Goal: Task Accomplishment & Management: Complete application form

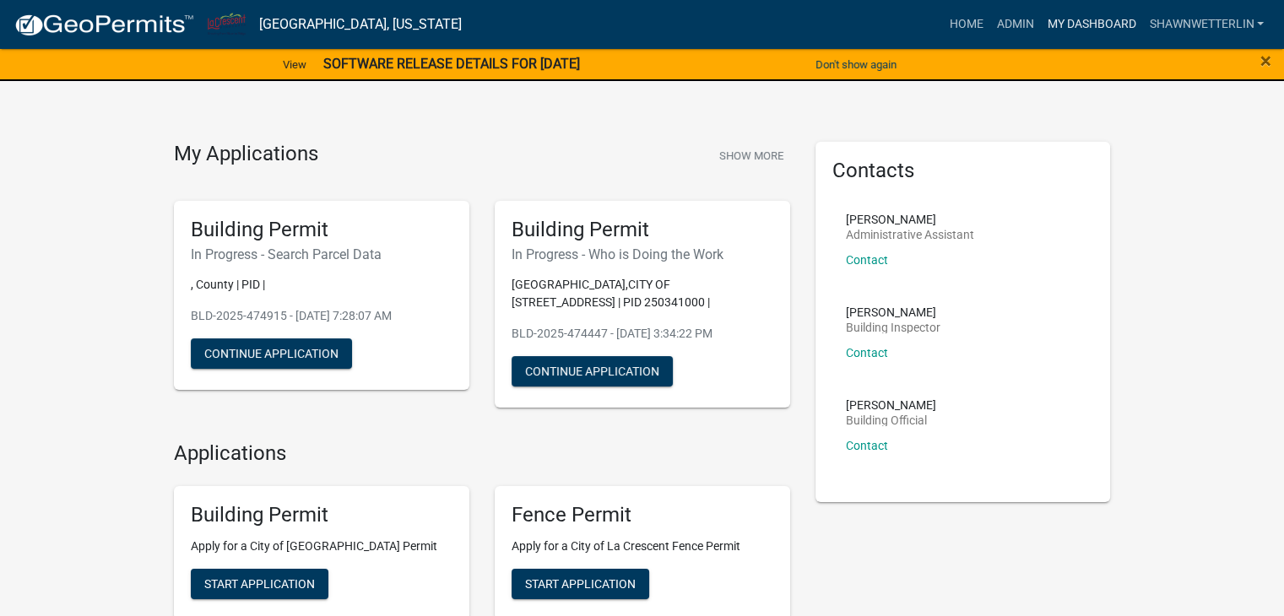
click at [1055, 21] on link "My Dashboard" at bounding box center [1091, 24] width 102 height 32
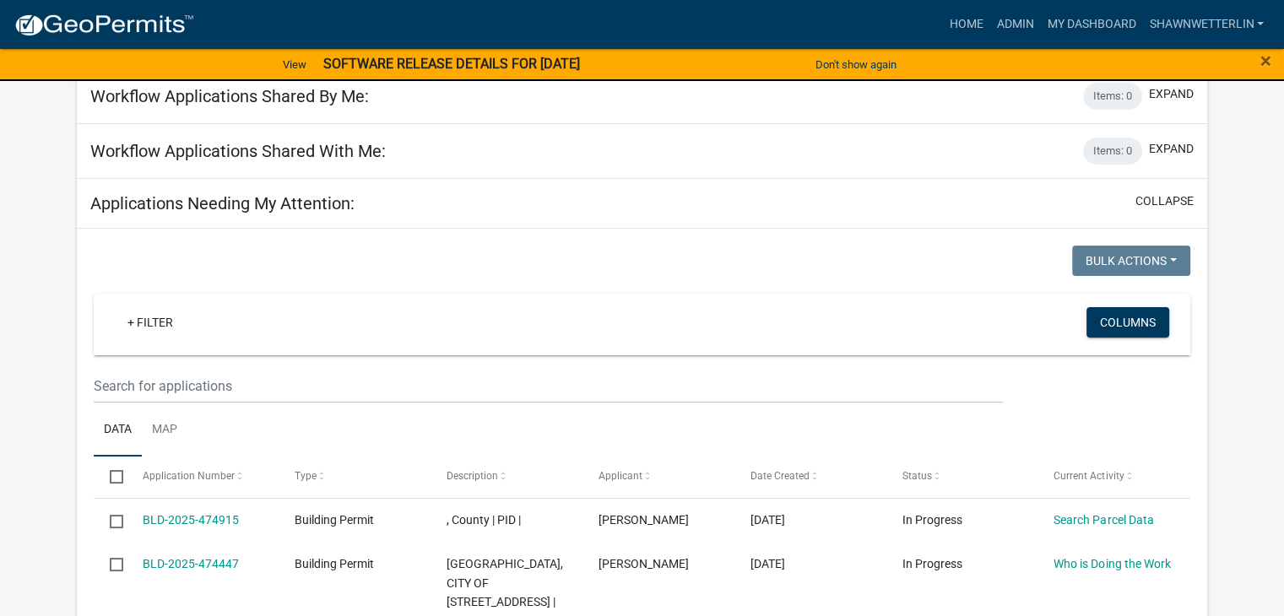
scroll to position [169, 0]
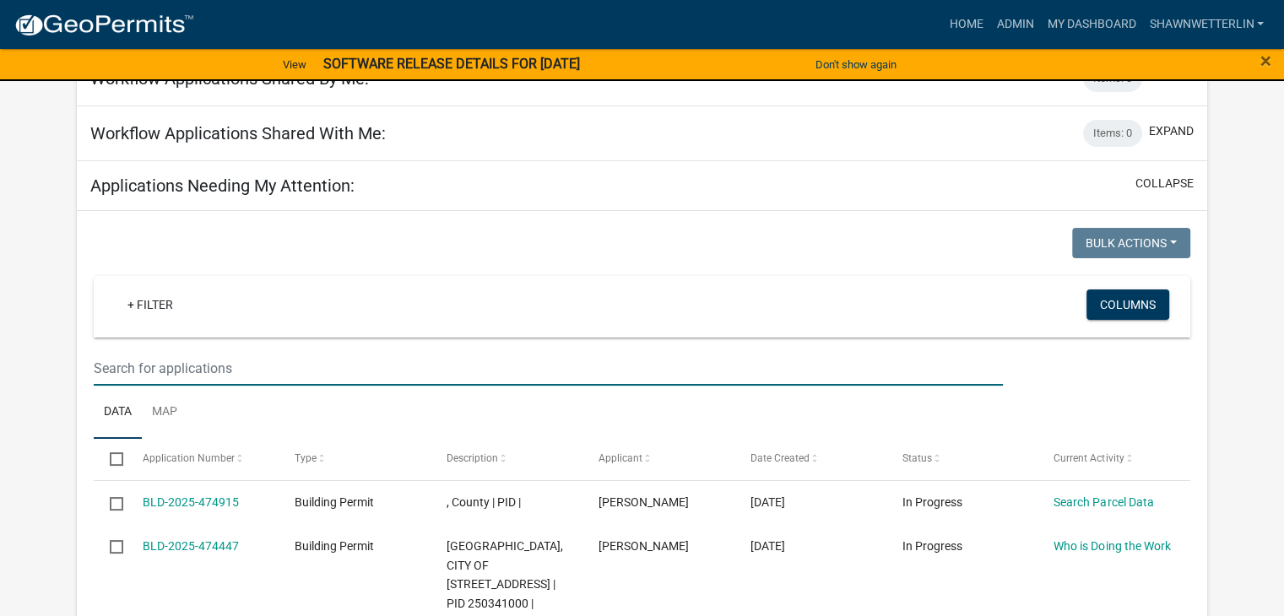
click at [95, 368] on input "text" at bounding box center [548, 368] width 909 height 35
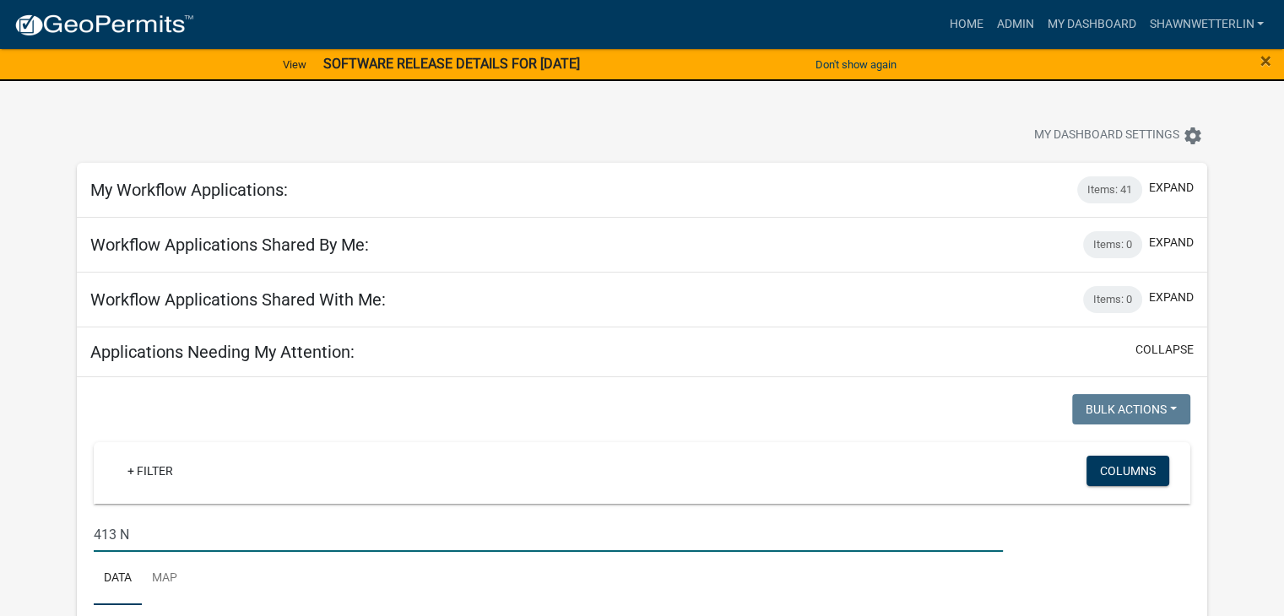
scroll to position [0, 0]
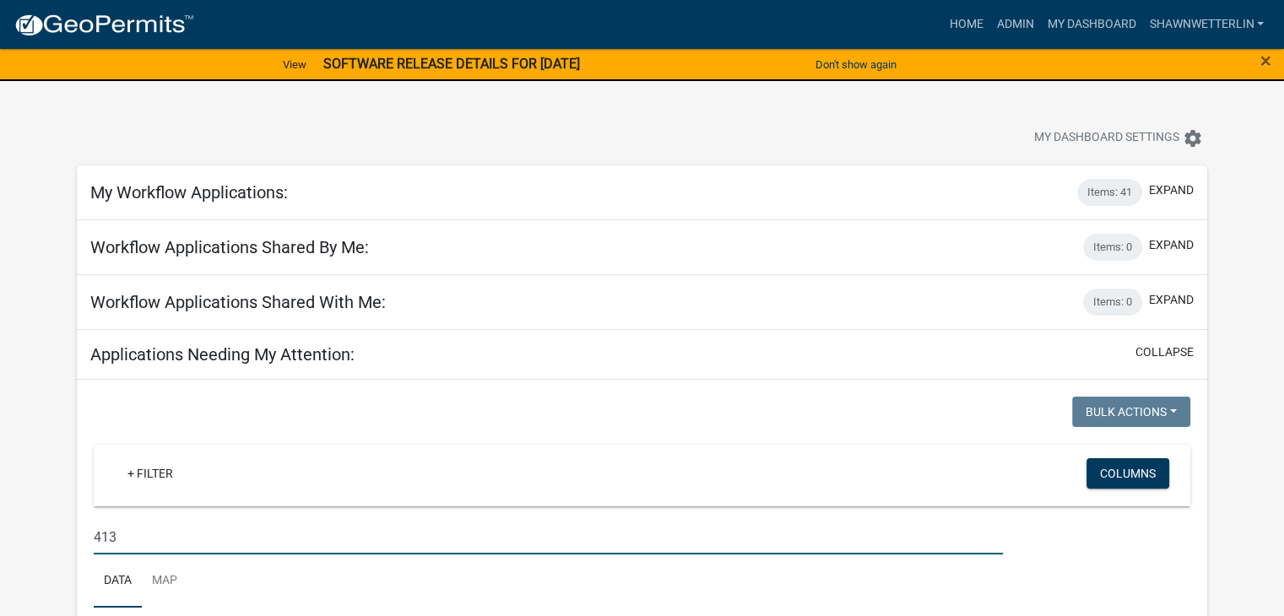
type input "413"
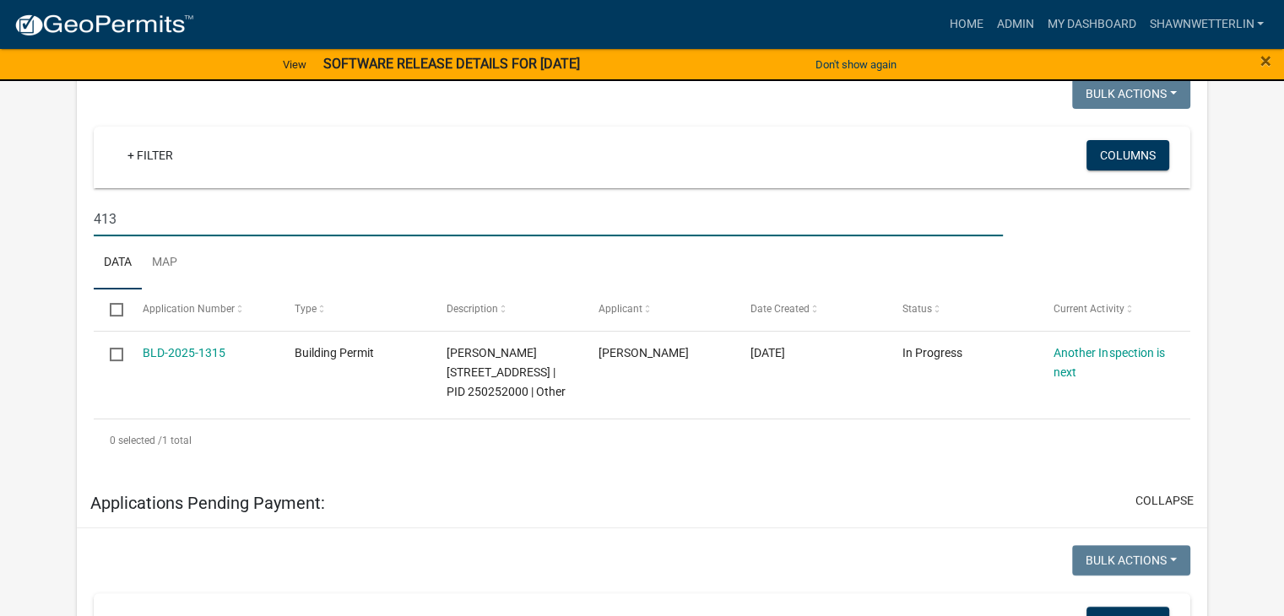
scroll to position [338, 0]
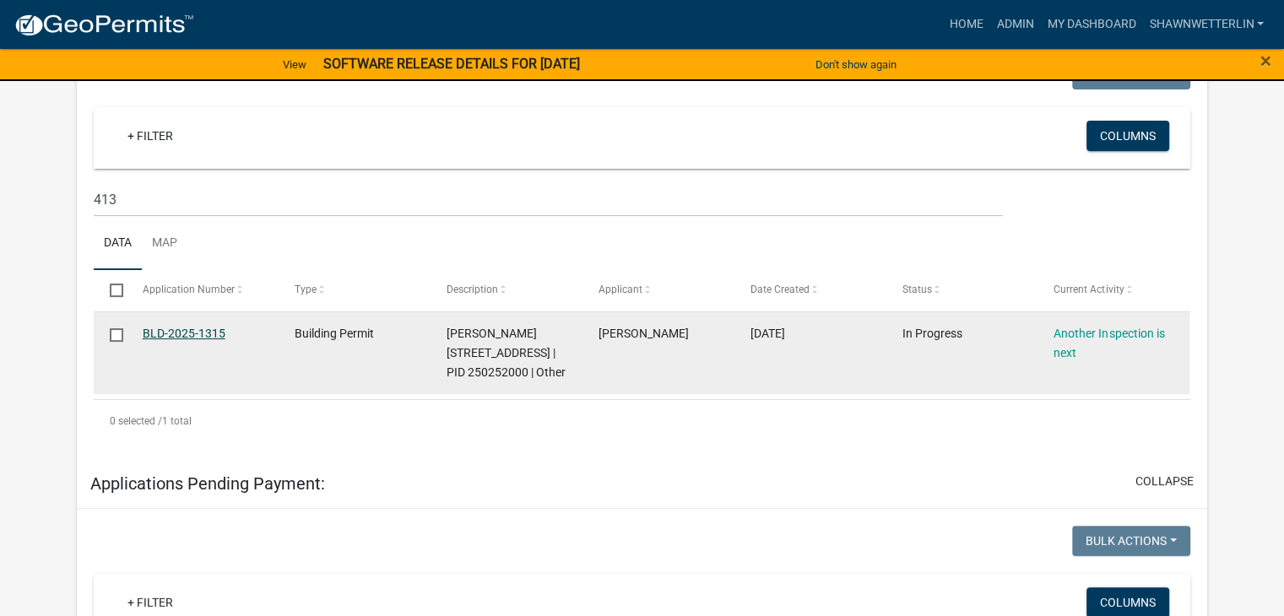
click at [191, 328] on link "BLD-2025-1315" at bounding box center [184, 334] width 83 height 14
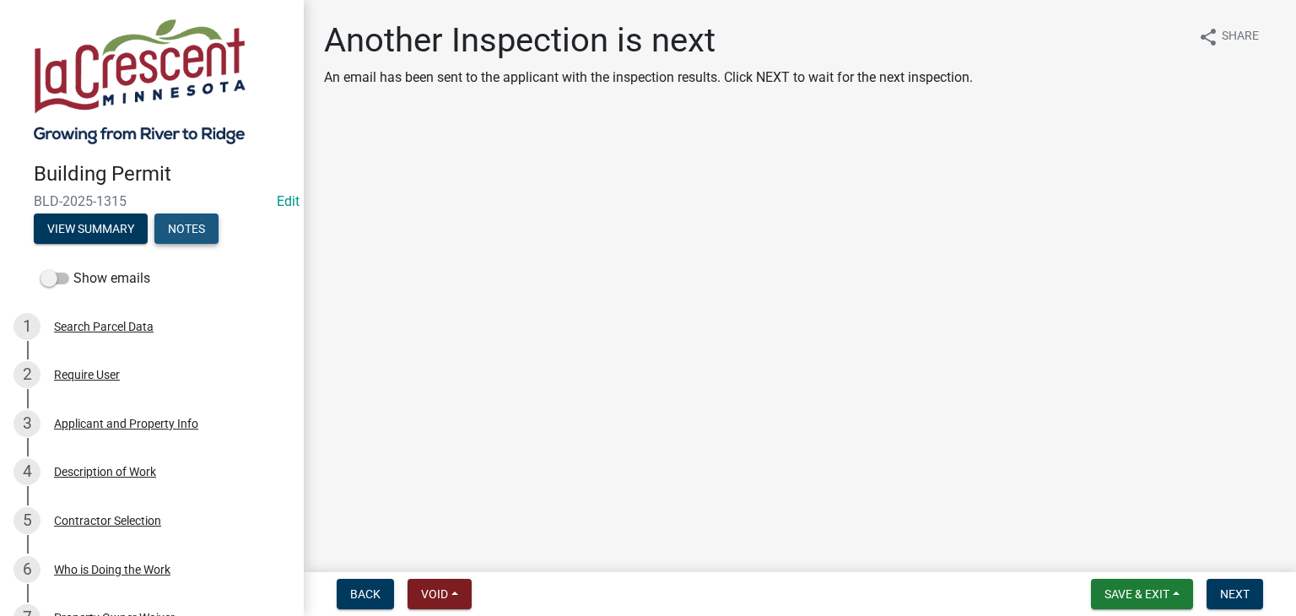
click at [199, 221] on button "Notes" at bounding box center [186, 229] width 64 height 30
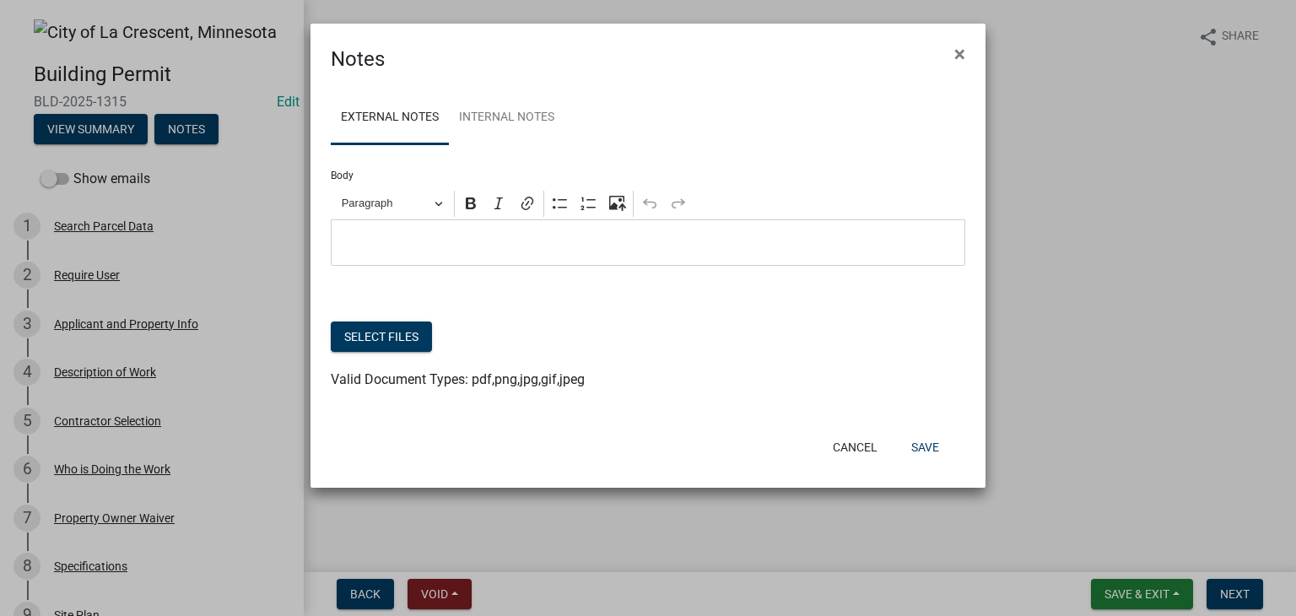
click at [364, 227] on div "Editor editing area: main. Press Alt+0 for help." at bounding box center [648, 242] width 635 height 46
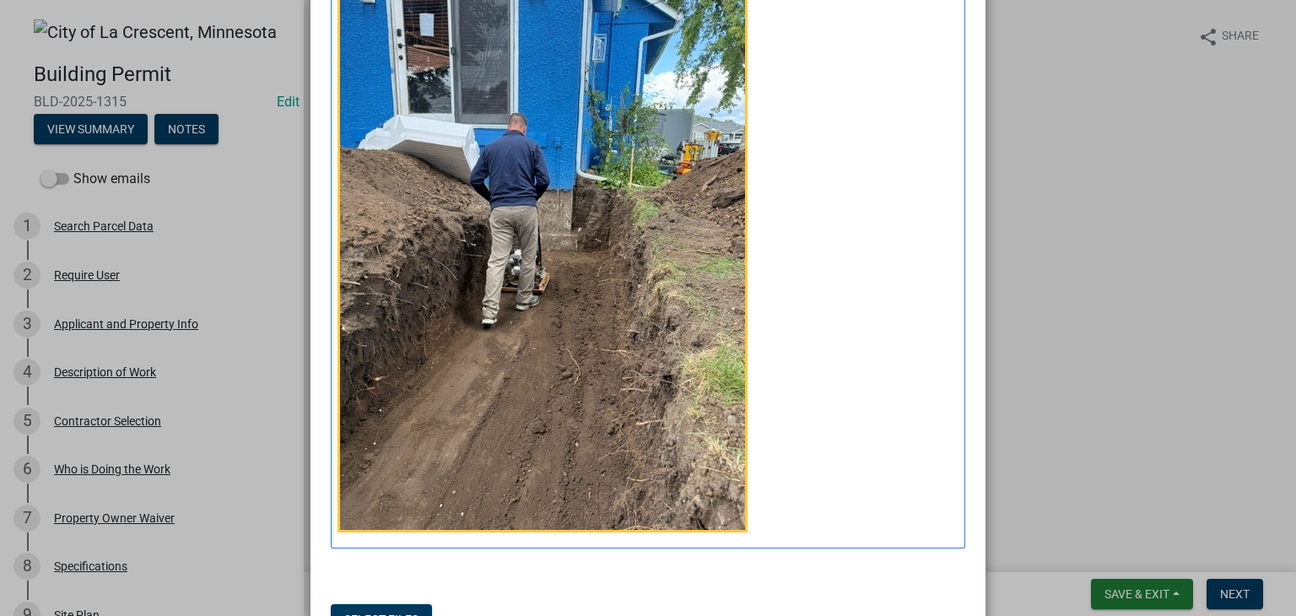
scroll to position [253, 0]
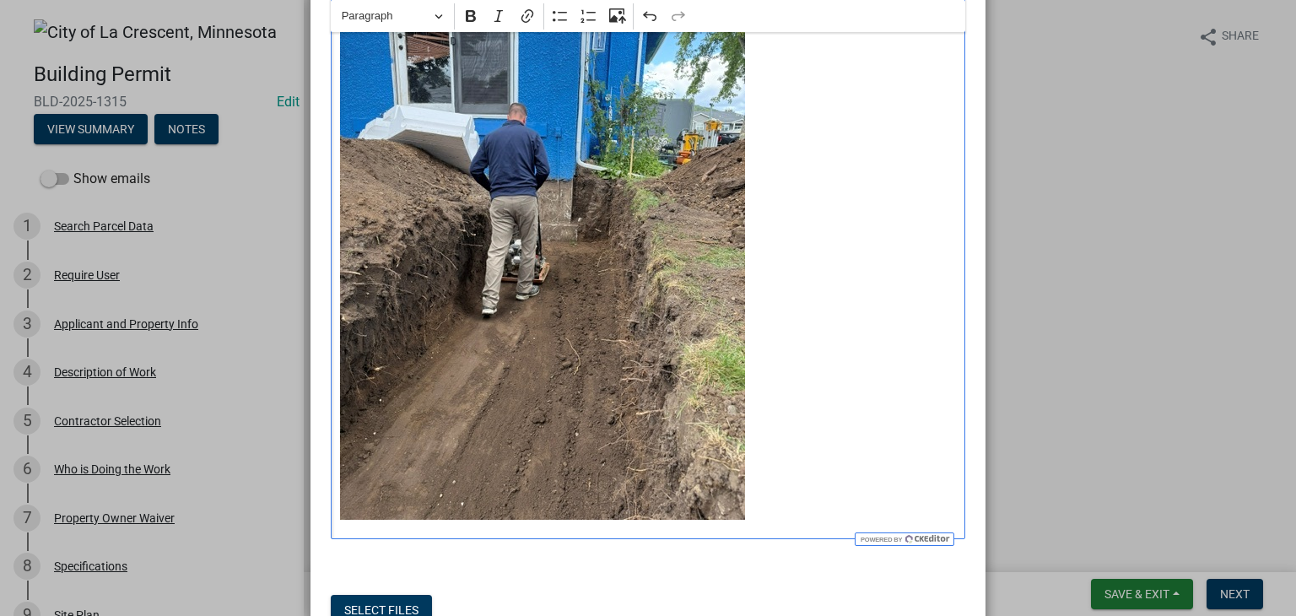
click at [765, 498] on p "⁠⁠⁠⁠⁠⁠⁠" at bounding box center [648, 253] width 617 height 546
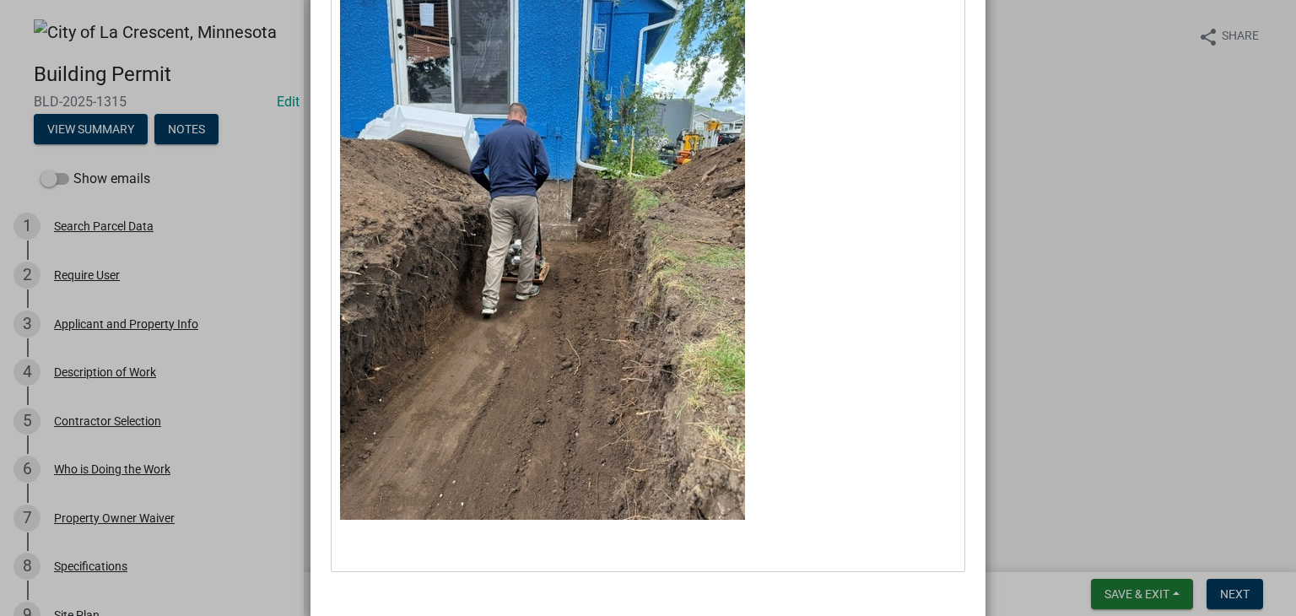
click at [360, 534] on div "Editor editing area: main. Press Alt+0 for help." at bounding box center [648, 269] width 635 height 606
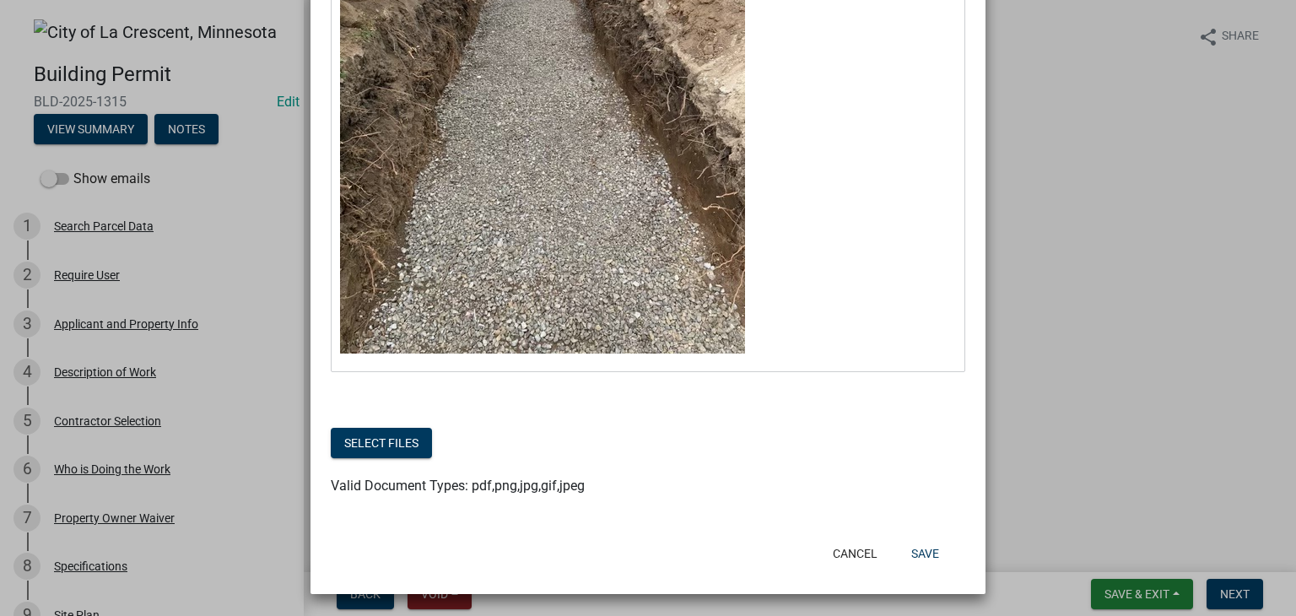
scroll to position [981, 0]
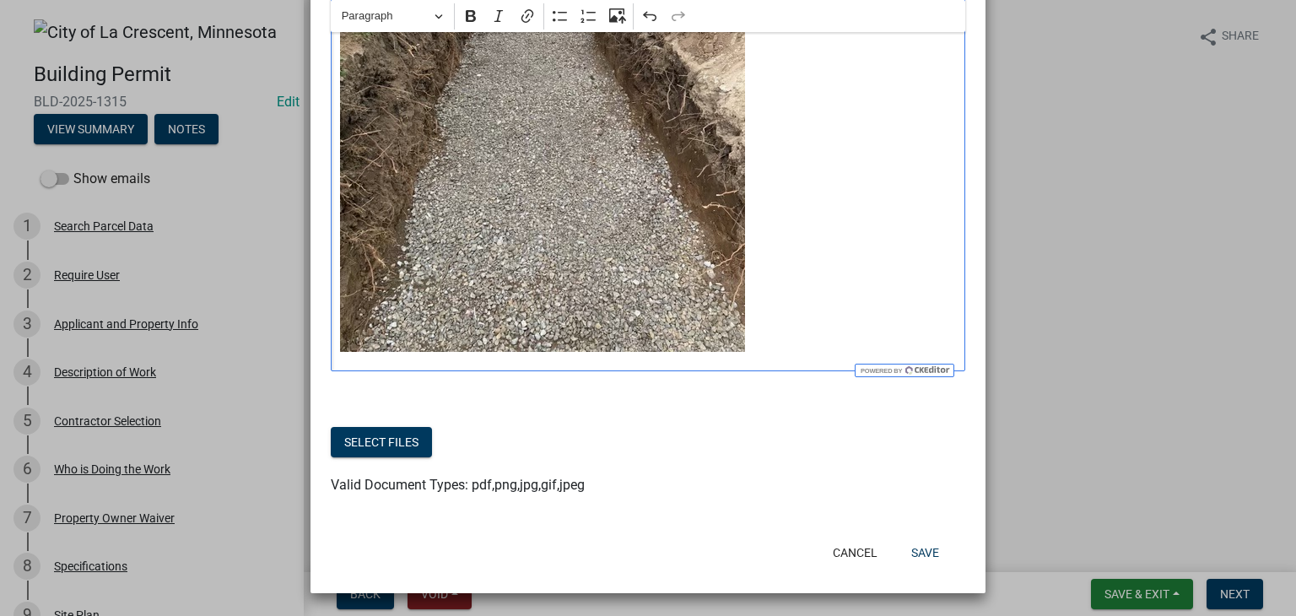
click at [800, 343] on p "⁠⁠⁠⁠⁠⁠⁠" at bounding box center [648, 85] width 617 height 546
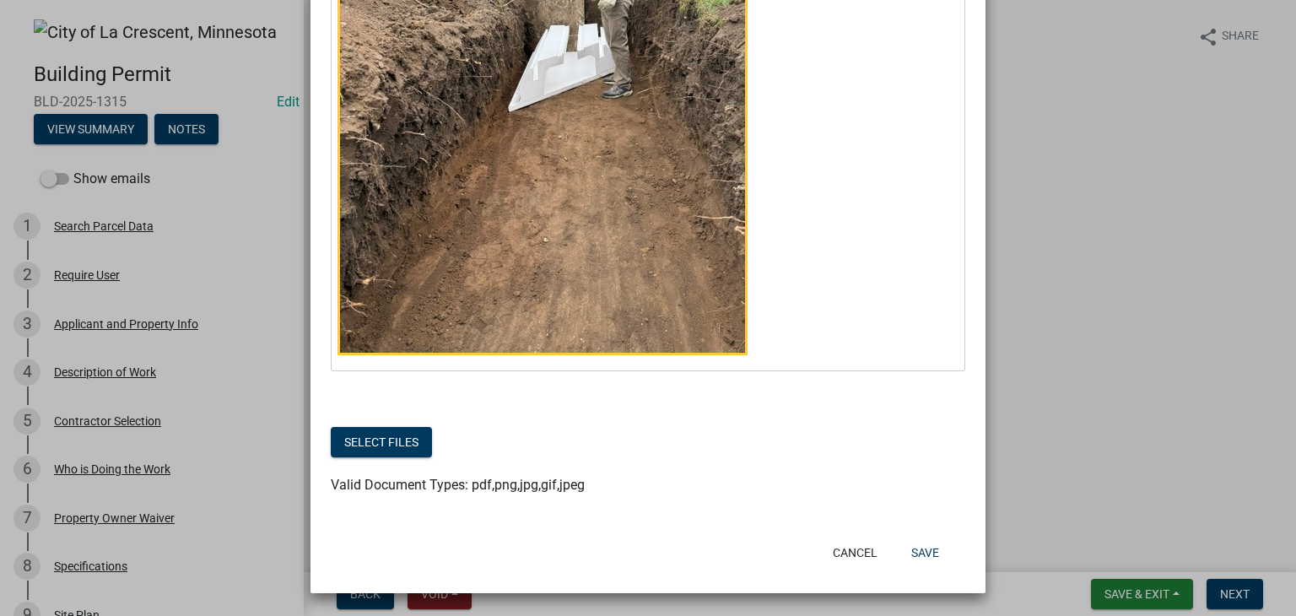
scroll to position [1539, 0]
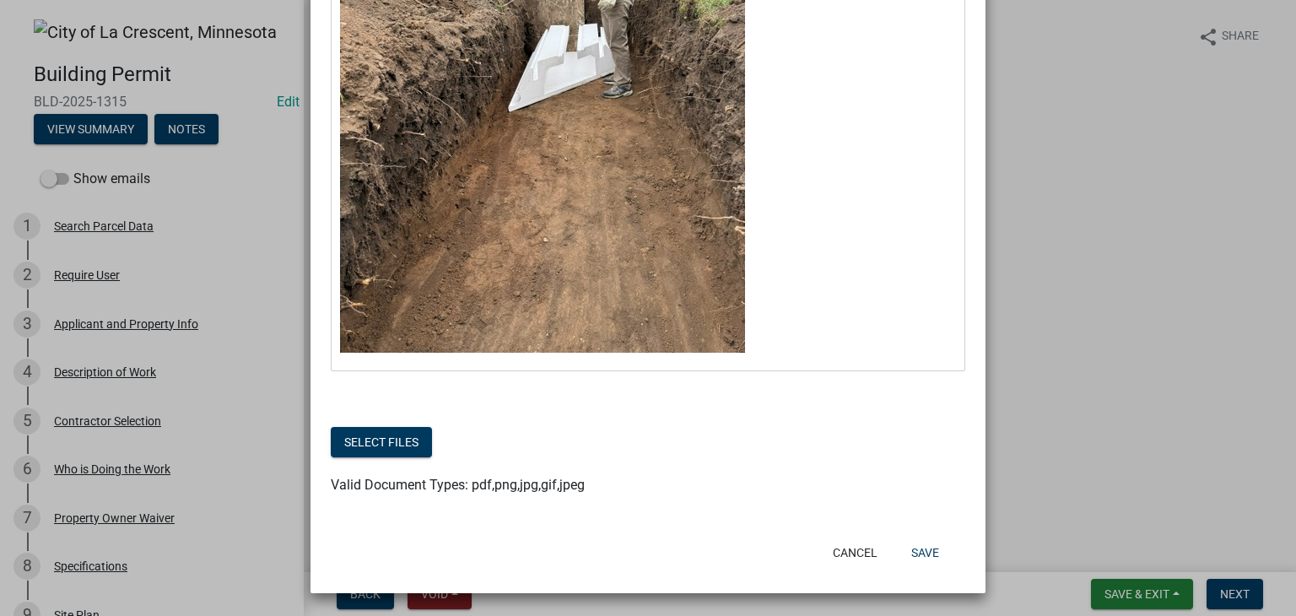
click at [786, 343] on p "⁠⁠⁠⁠⁠⁠⁠" at bounding box center [648, 86] width 617 height 546
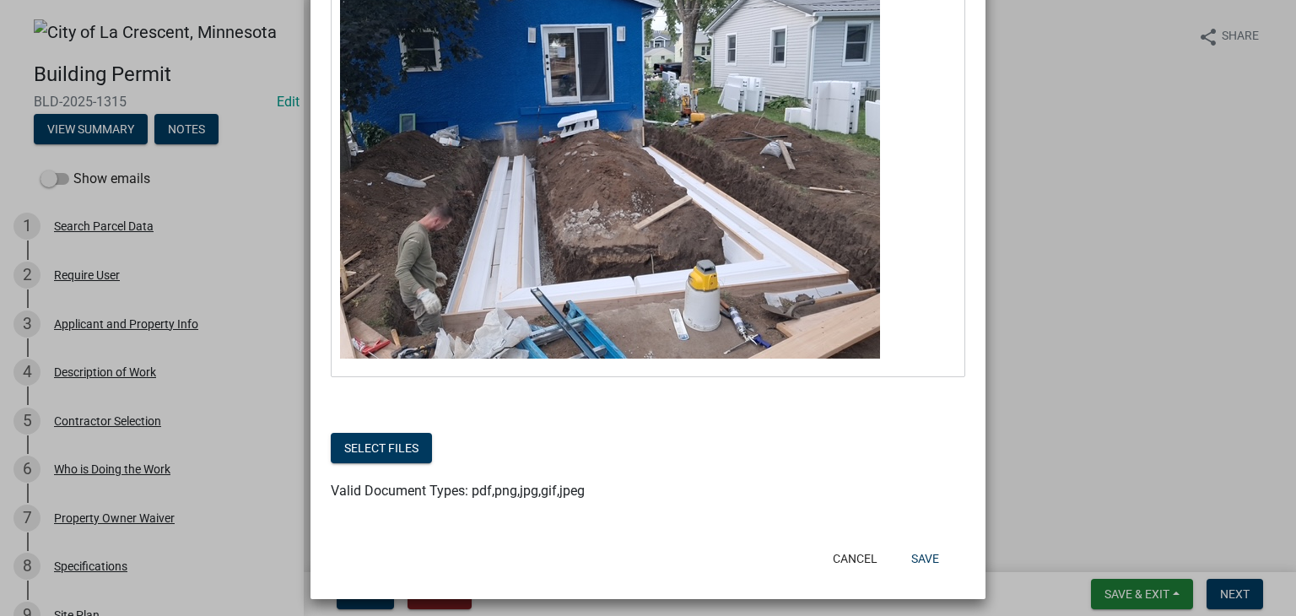
scroll to position [1964, 0]
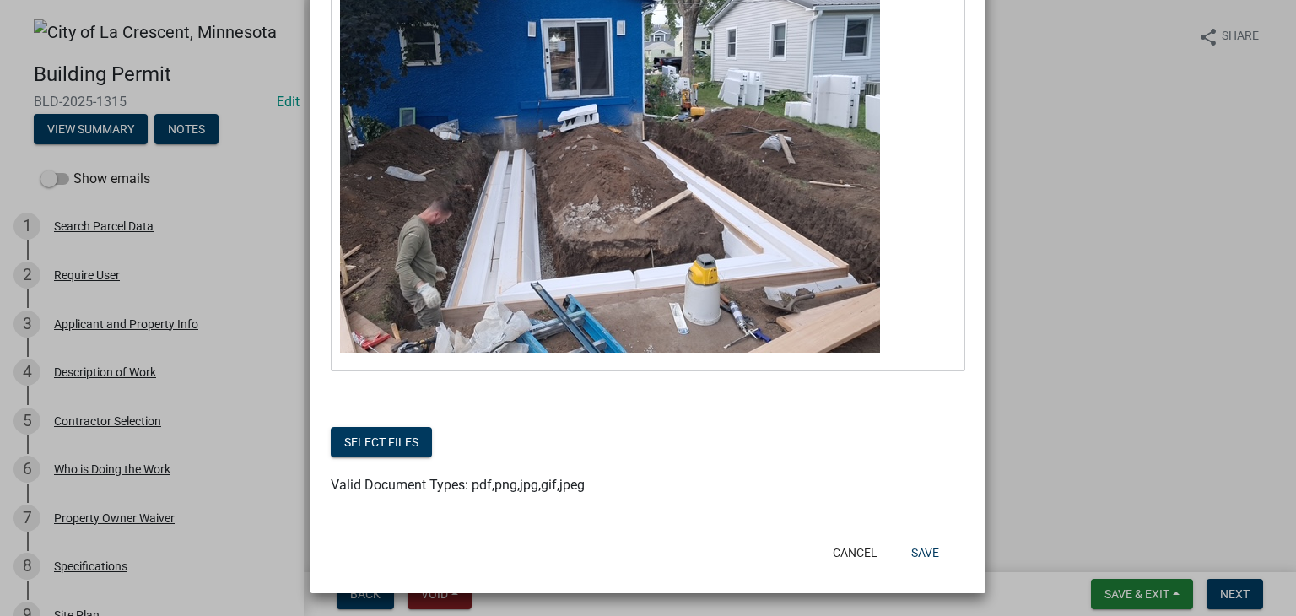
click at [905, 353] on p "⁠⁠⁠⁠⁠⁠⁠" at bounding box center [648, 153] width 617 height 411
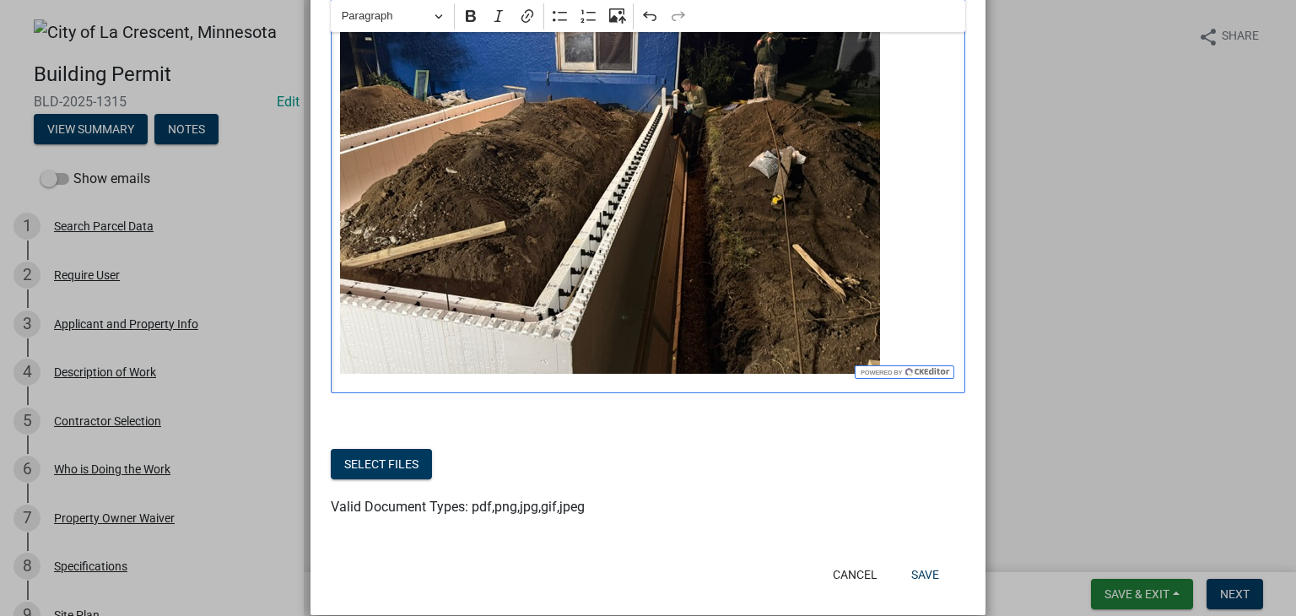
scroll to position [2386, 0]
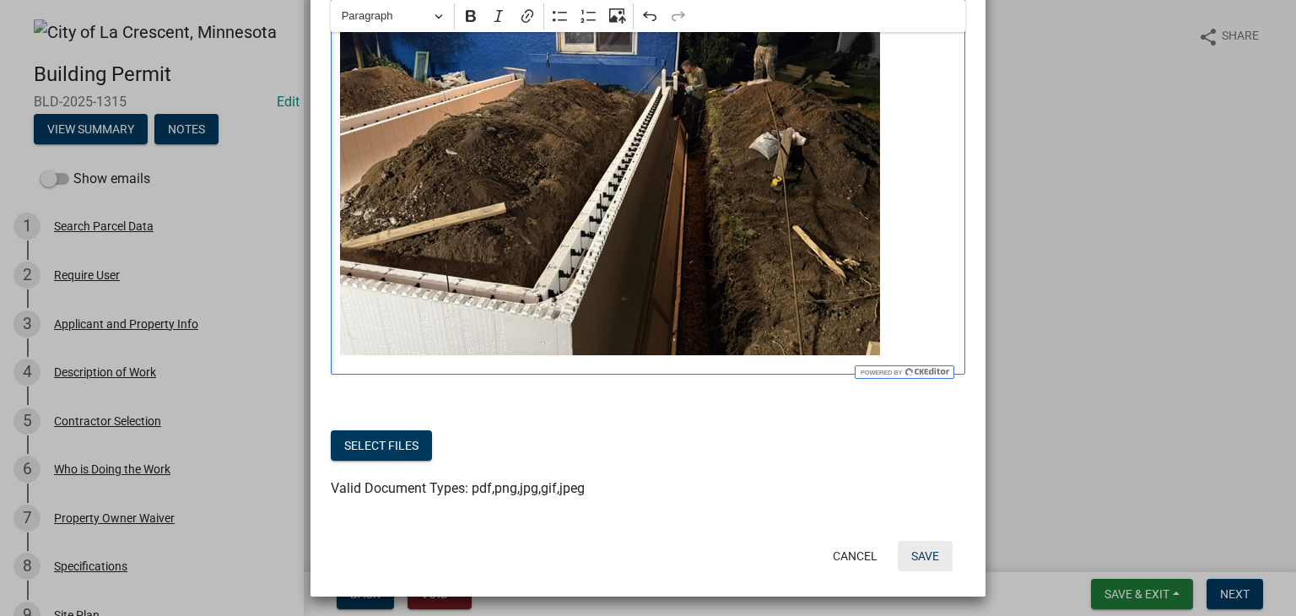
click at [914, 550] on button "Save" at bounding box center [925, 556] width 55 height 30
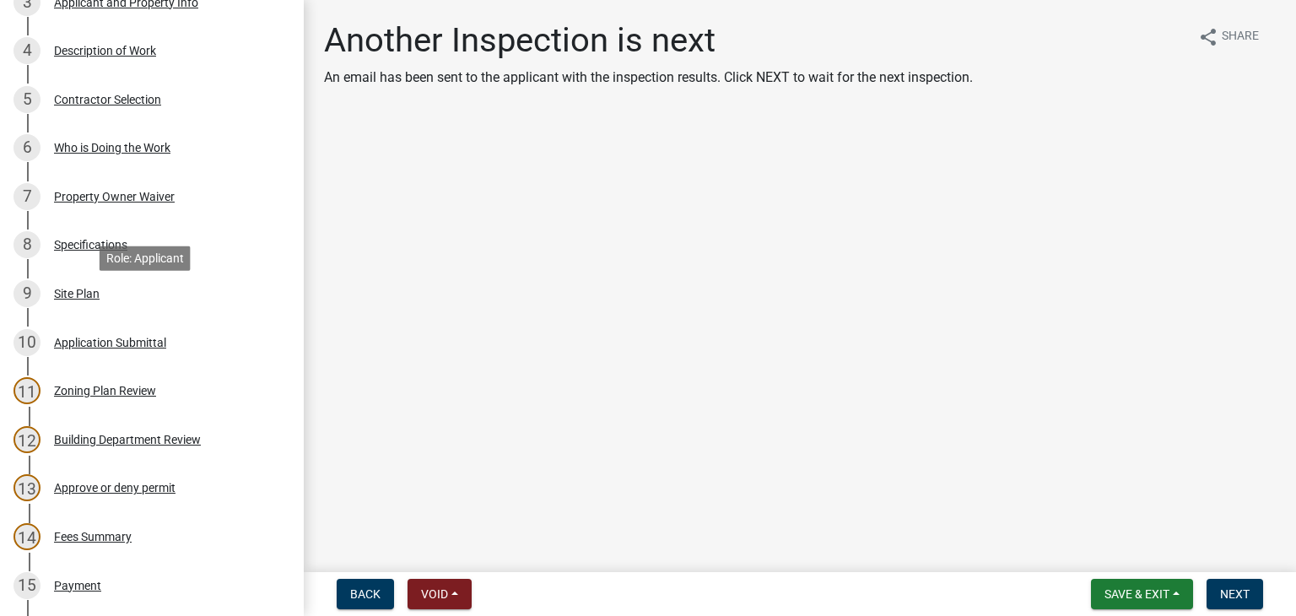
scroll to position [422, 0]
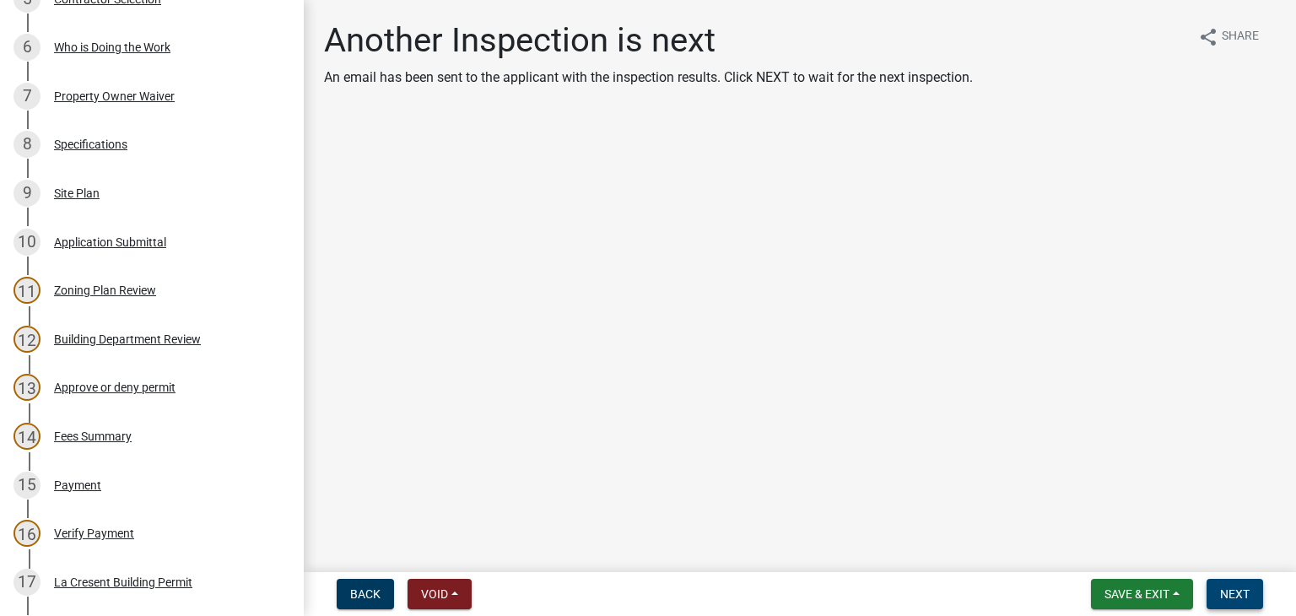
click at [1244, 585] on button "Next" at bounding box center [1235, 594] width 57 height 30
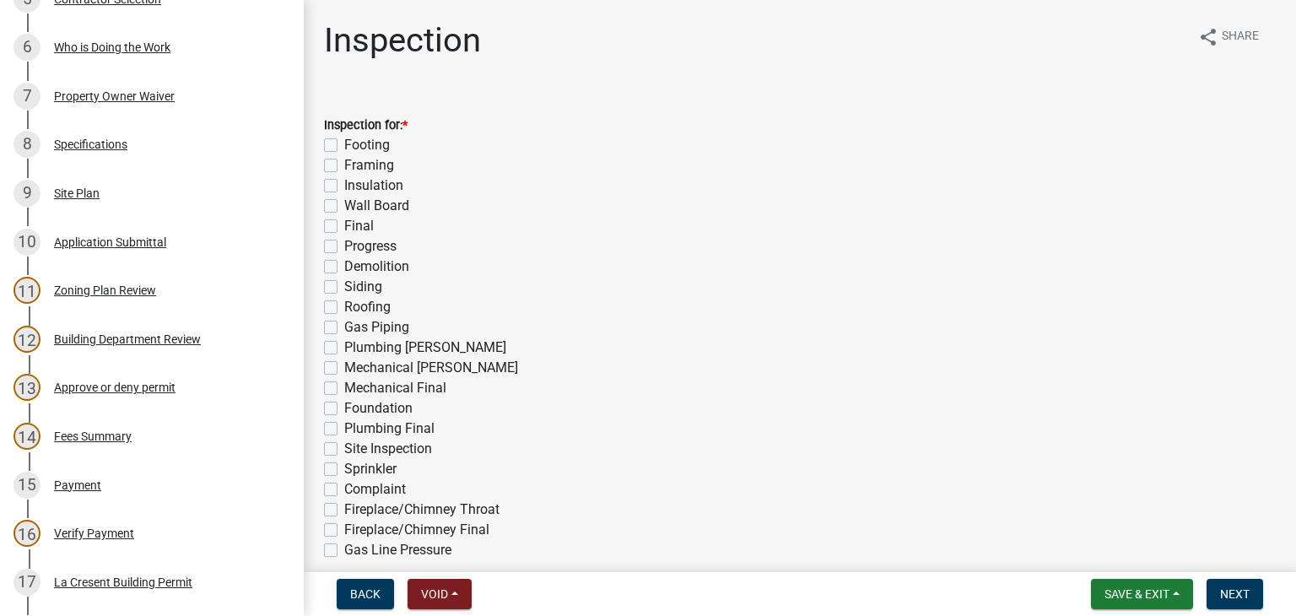
click at [344, 146] on label "Footing" at bounding box center [367, 145] width 46 height 20
click at [344, 146] on input "Footing" at bounding box center [349, 140] width 11 height 11
checkbox input "true"
checkbox input "false"
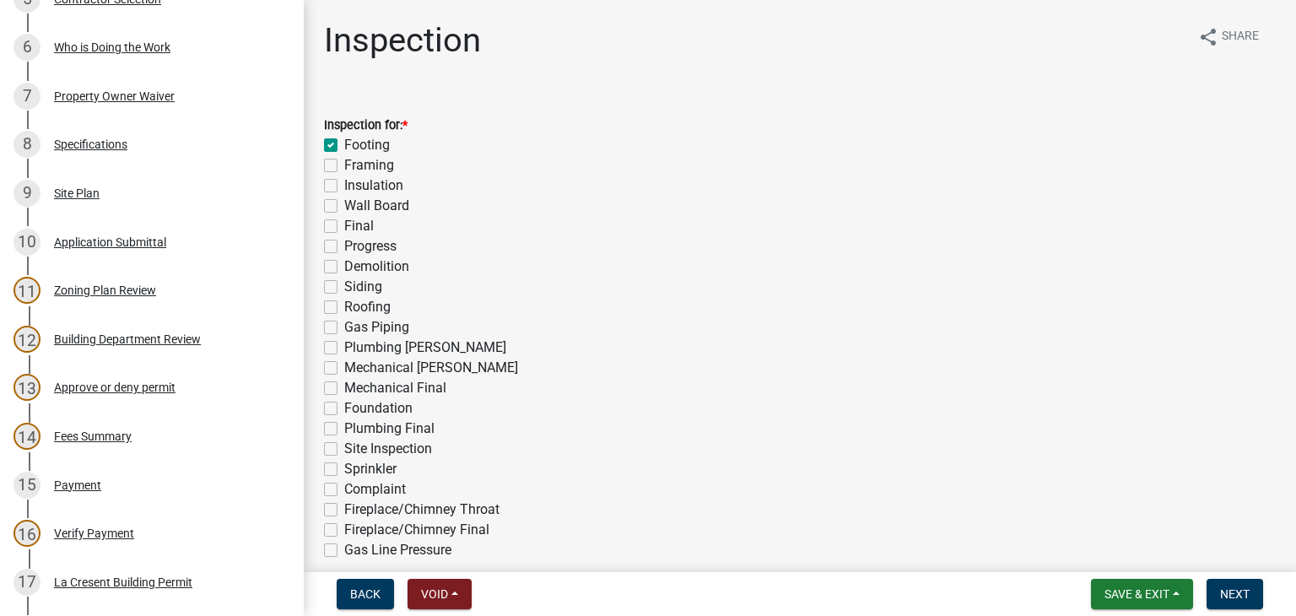
checkbox input "false"
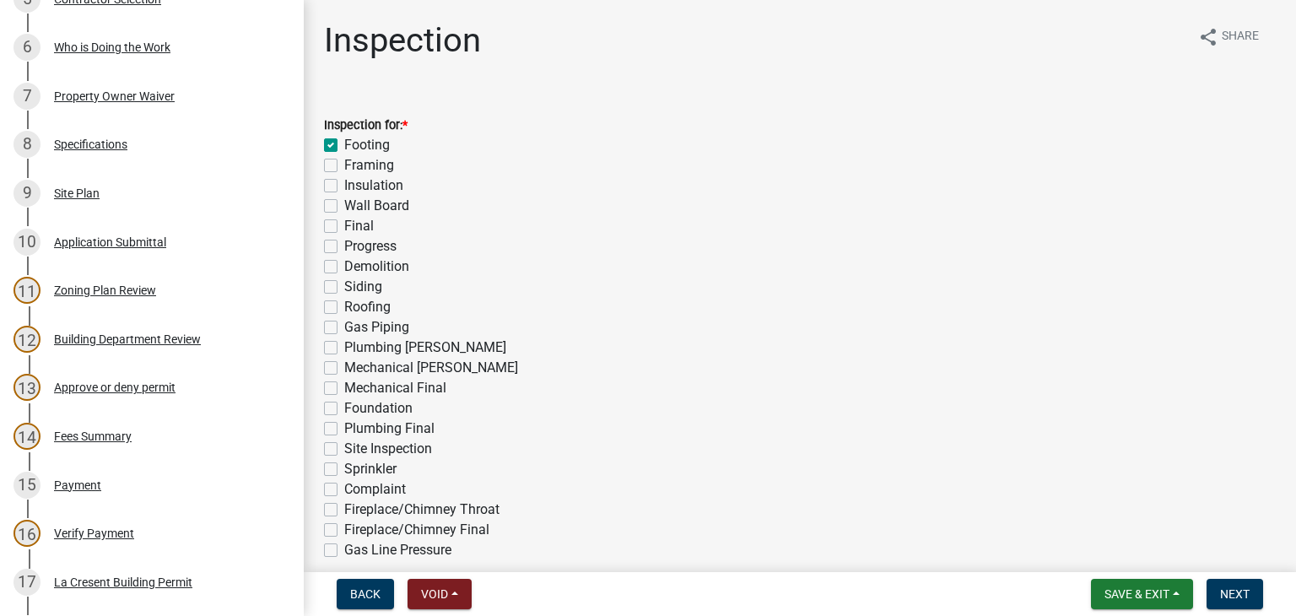
checkbox input "false"
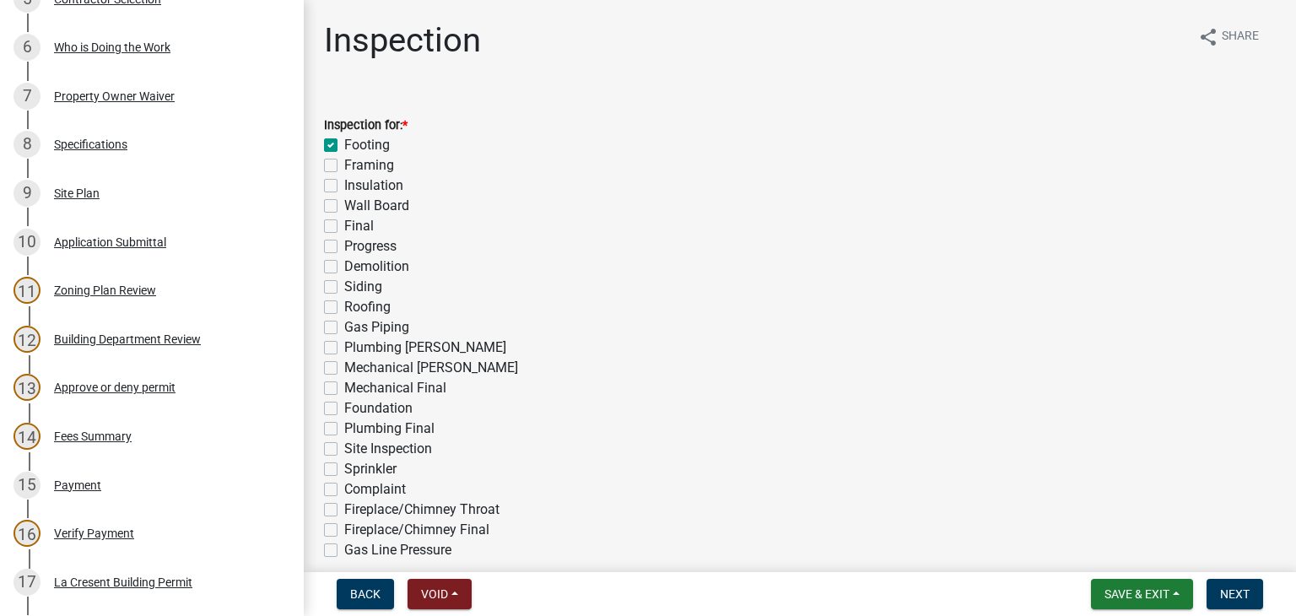
checkbox input "false"
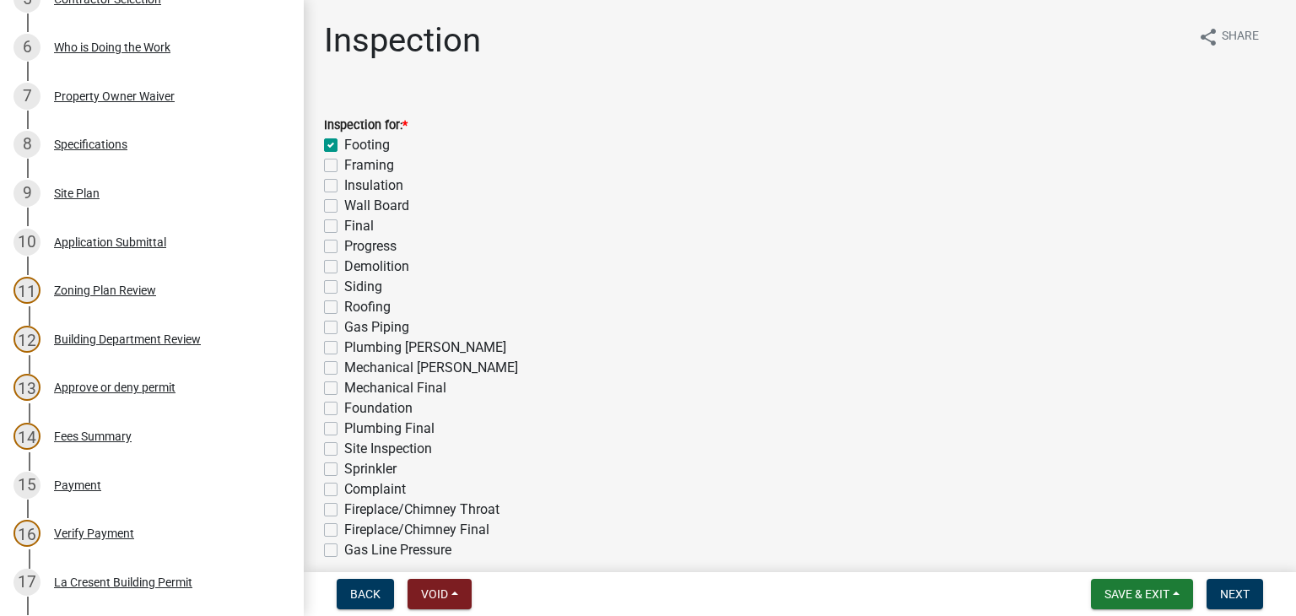
checkbox input "false"
click at [344, 409] on label "Foundation" at bounding box center [378, 408] width 68 height 20
click at [344, 409] on input "Foundation" at bounding box center [349, 403] width 11 height 11
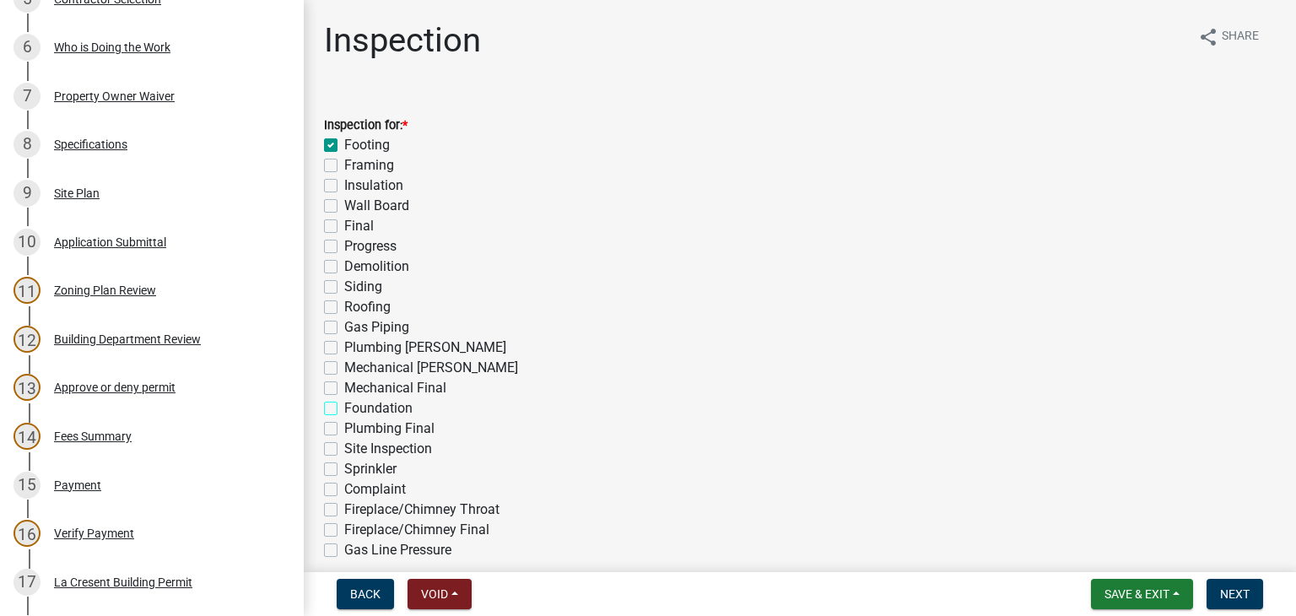
checkbox input "true"
checkbox input "false"
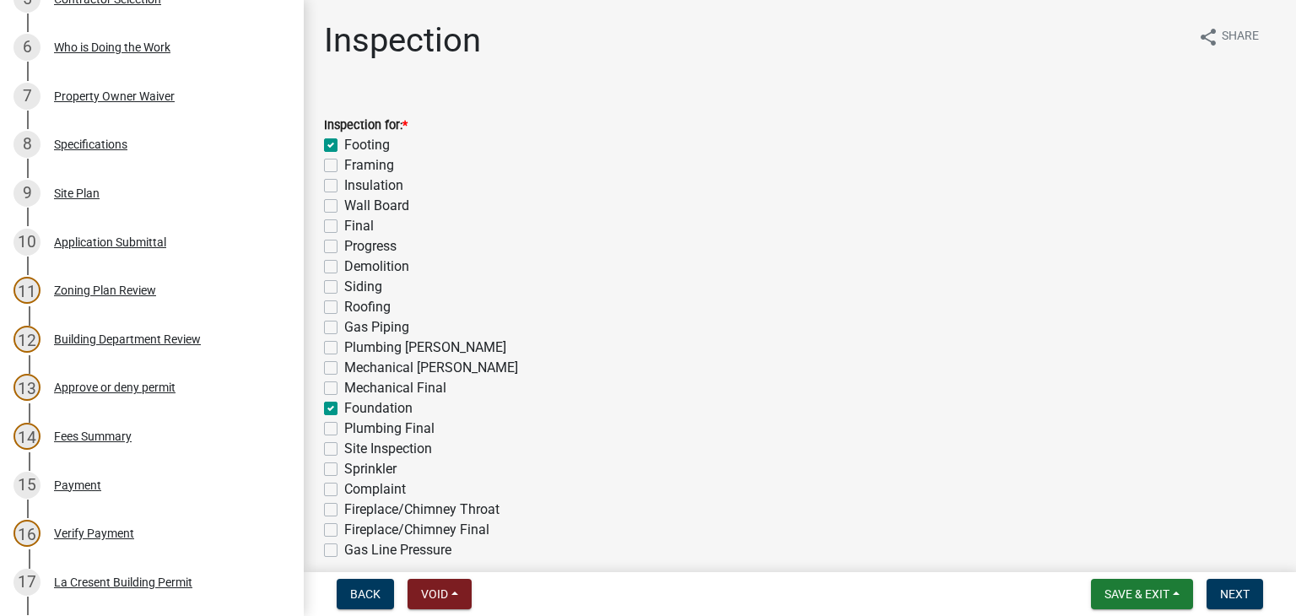
checkbox input "false"
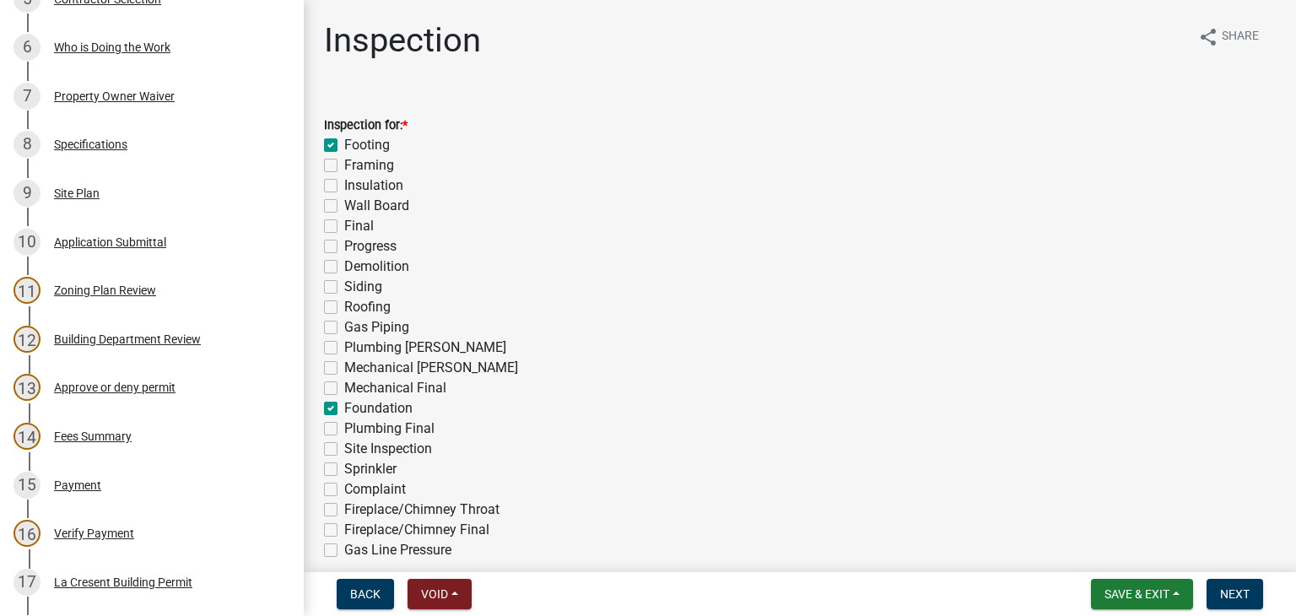
checkbox input "false"
checkbox input "true"
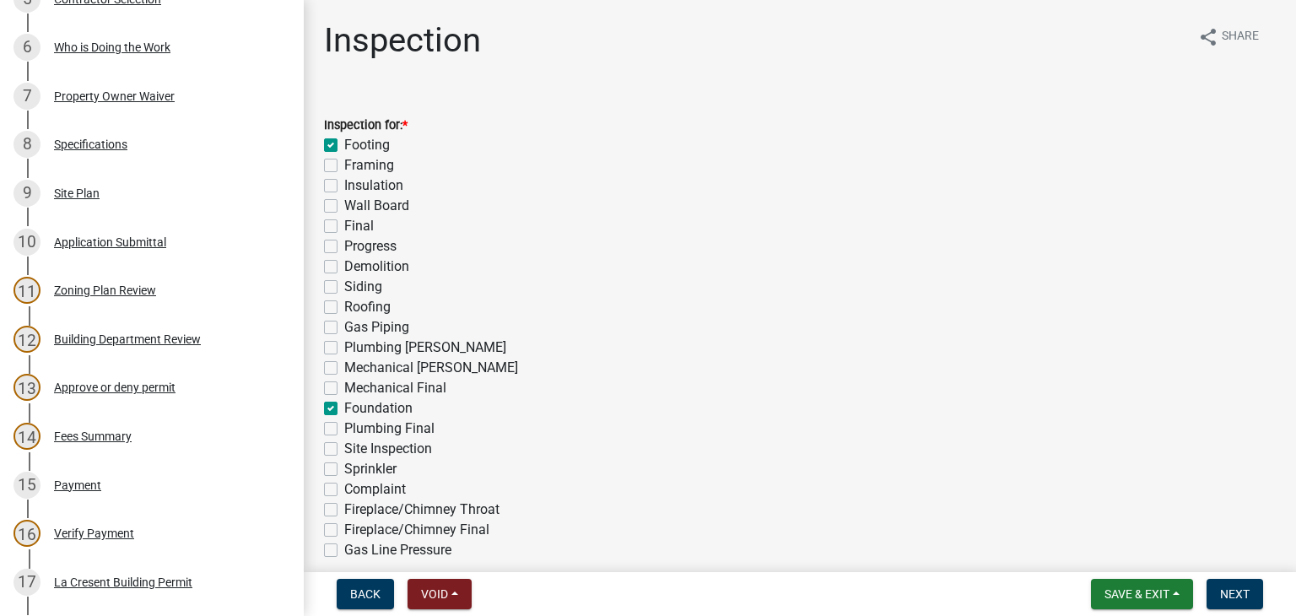
checkbox input "false"
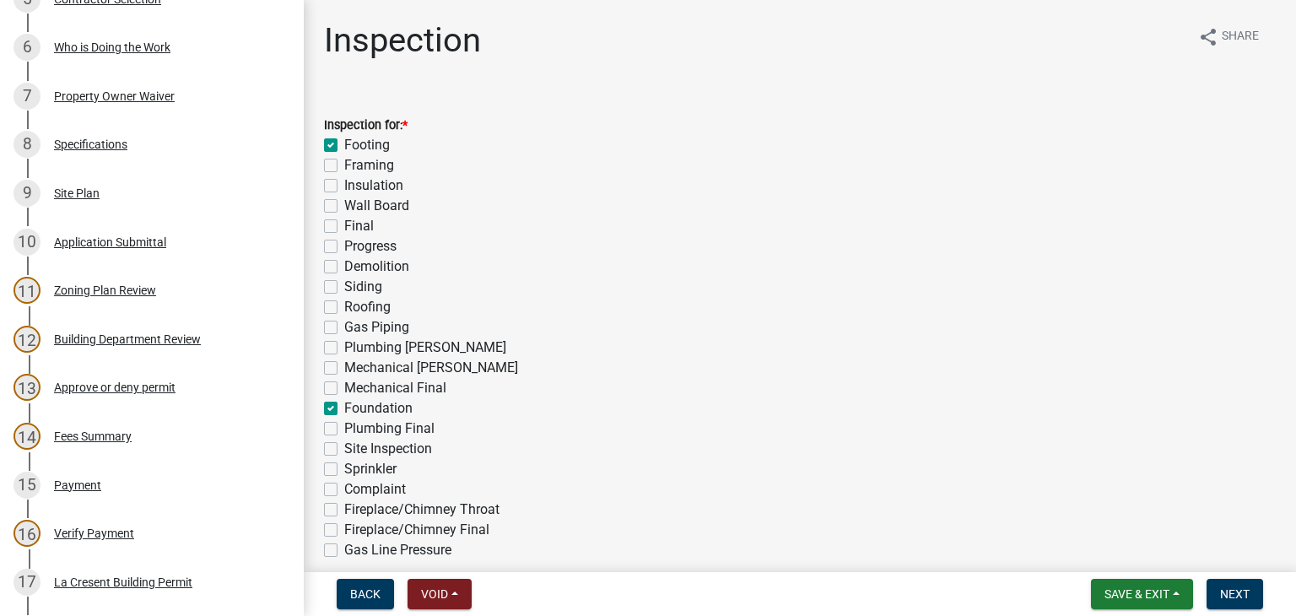
checkbox input "false"
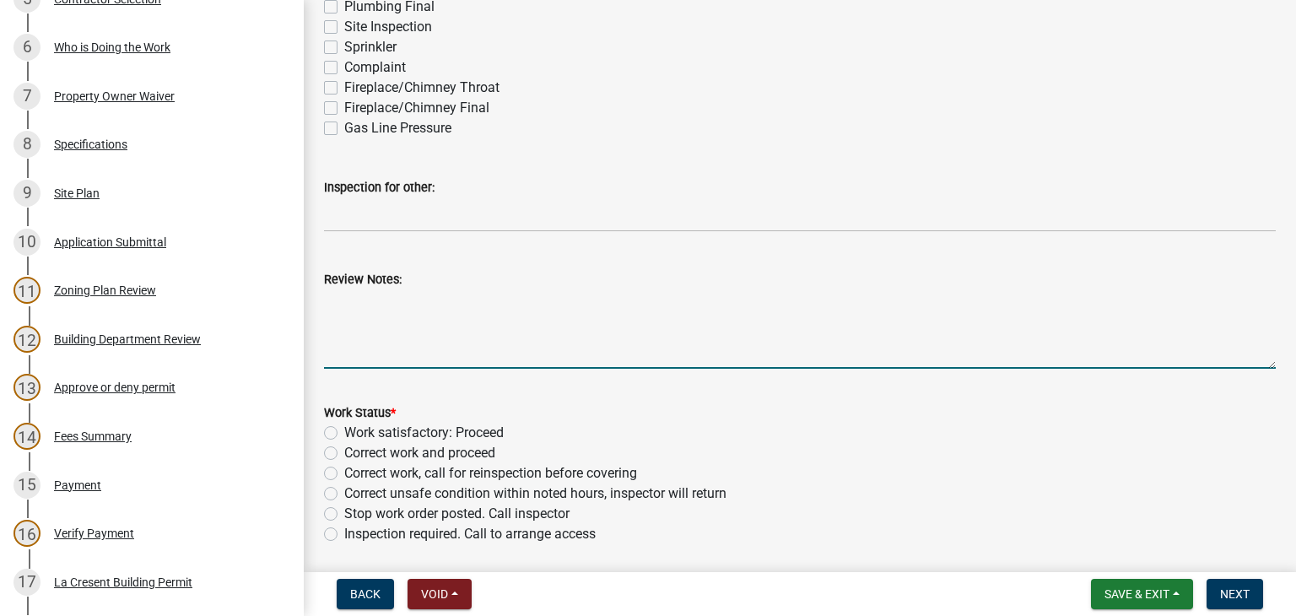
click at [491, 341] on textarea "Review Notes:" at bounding box center [800, 328] width 952 height 79
click at [536, 303] on textarea "Homeowner will be sending the IDDESr reorpt for the footing system" at bounding box center [800, 328] width 952 height 79
click at [560, 301] on textarea "Homeowner will be sending the ICC-ESr reorpt for the footing system" at bounding box center [800, 328] width 952 height 79
click at [739, 298] on textarea "Homeowner will be sending the ICC-ESR report for the footing system" at bounding box center [800, 328] width 952 height 79
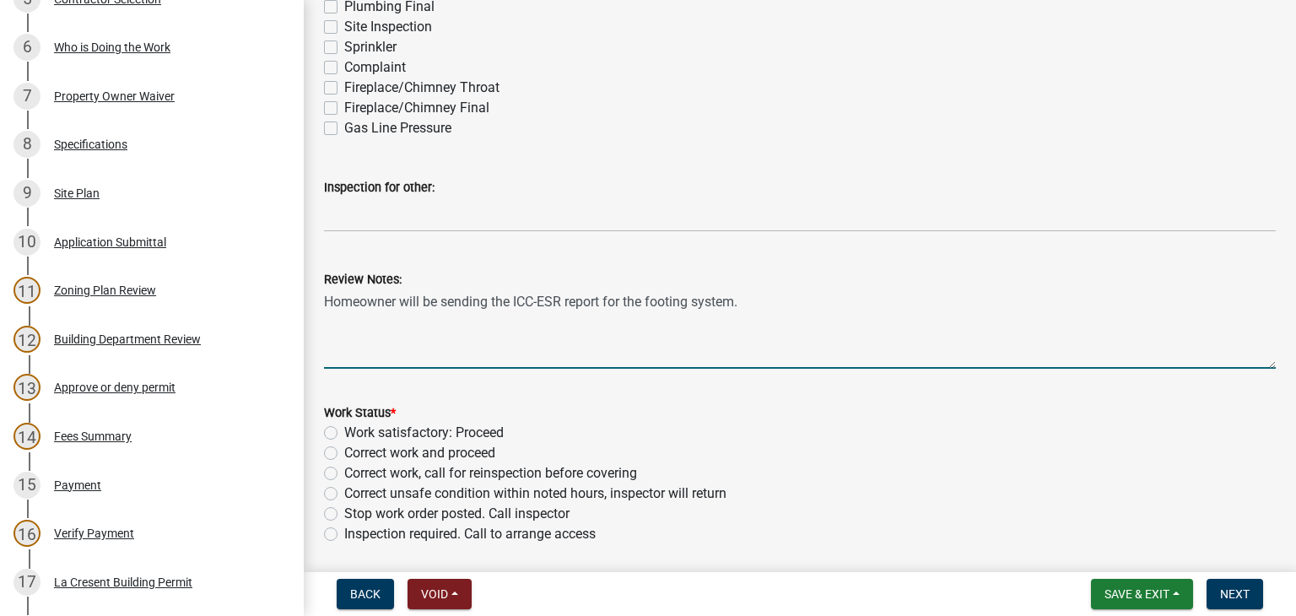
scroll to position [591, 0]
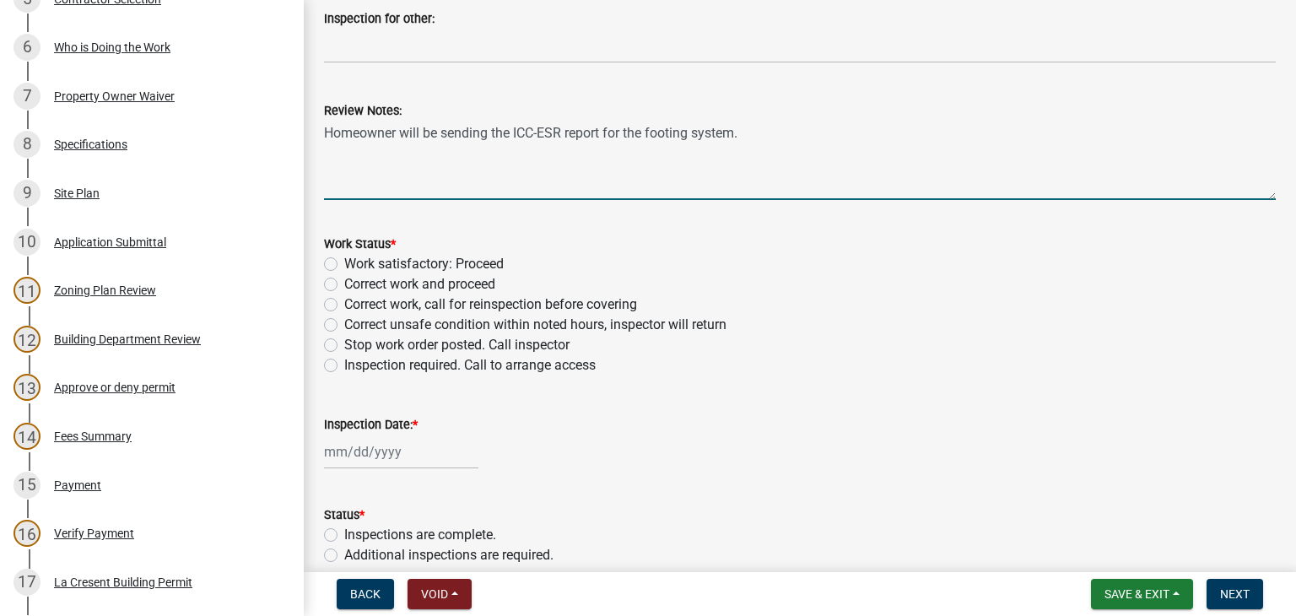
type textarea "Homeowner will be sending the ICC-ESR report for the footing system."
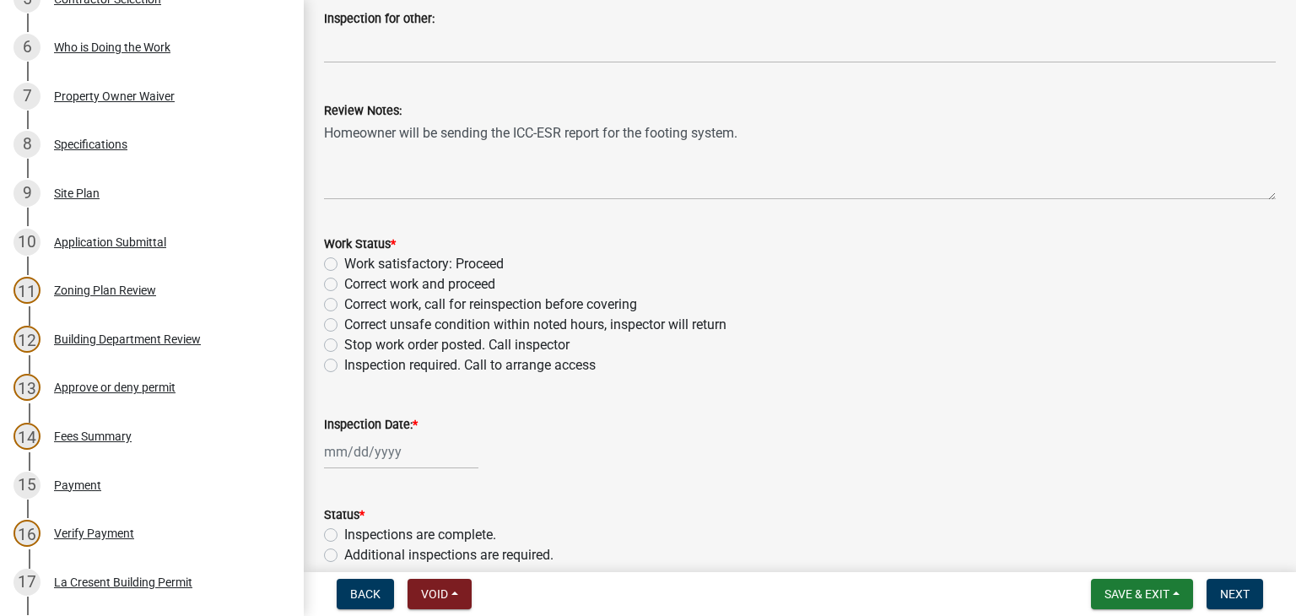
click at [344, 268] on label "Work satisfactory: Proceed" at bounding box center [423, 264] width 159 height 20
click at [344, 265] on input "Work satisfactory: Proceed" at bounding box center [349, 259] width 11 height 11
radio input "true"
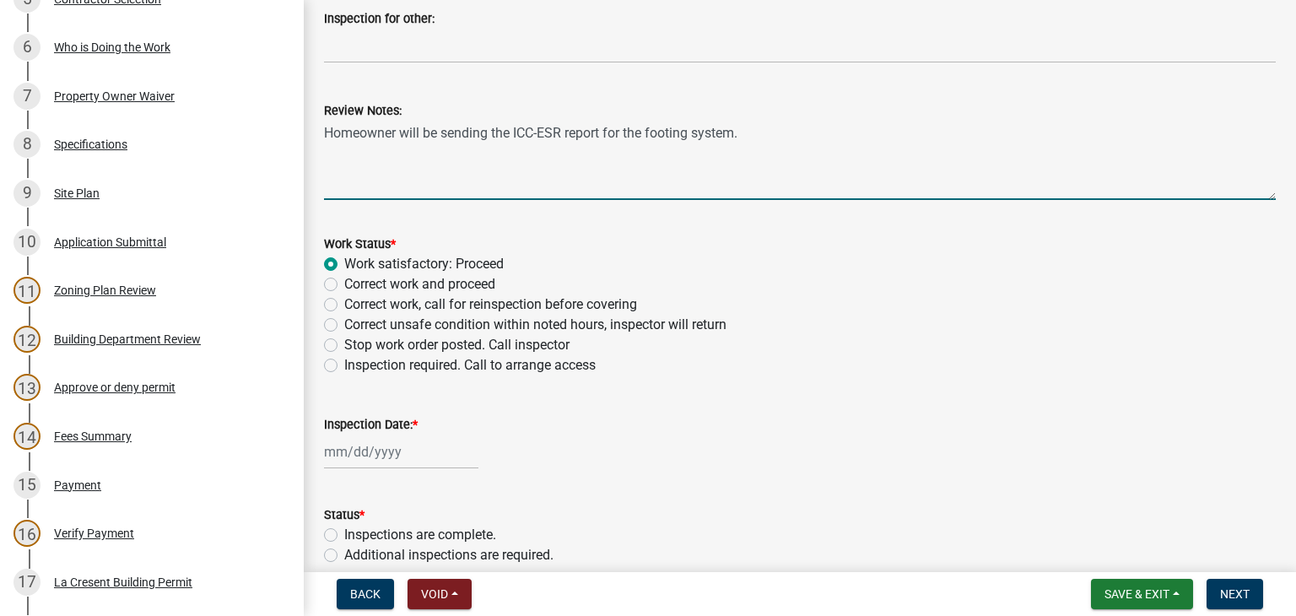
click at [754, 138] on textarea "Homeowner will be sending the ICC-ESR report for the footing system." at bounding box center [800, 160] width 952 height 79
click at [608, 161] on textarea "Homeowner will be sending the ICC-ESR report for the footing system. Reminder t…" at bounding box center [800, 160] width 952 height 79
click at [755, 162] on textarea "Homeowner will be sending the ICC-ESR report for the footing system. Reminder t…" at bounding box center [800, 160] width 952 height 79
click at [385, 159] on textarea "Homeowner will be sending the ICC-ESR report for the footing system. Reminder t…" at bounding box center [800, 160] width 952 height 79
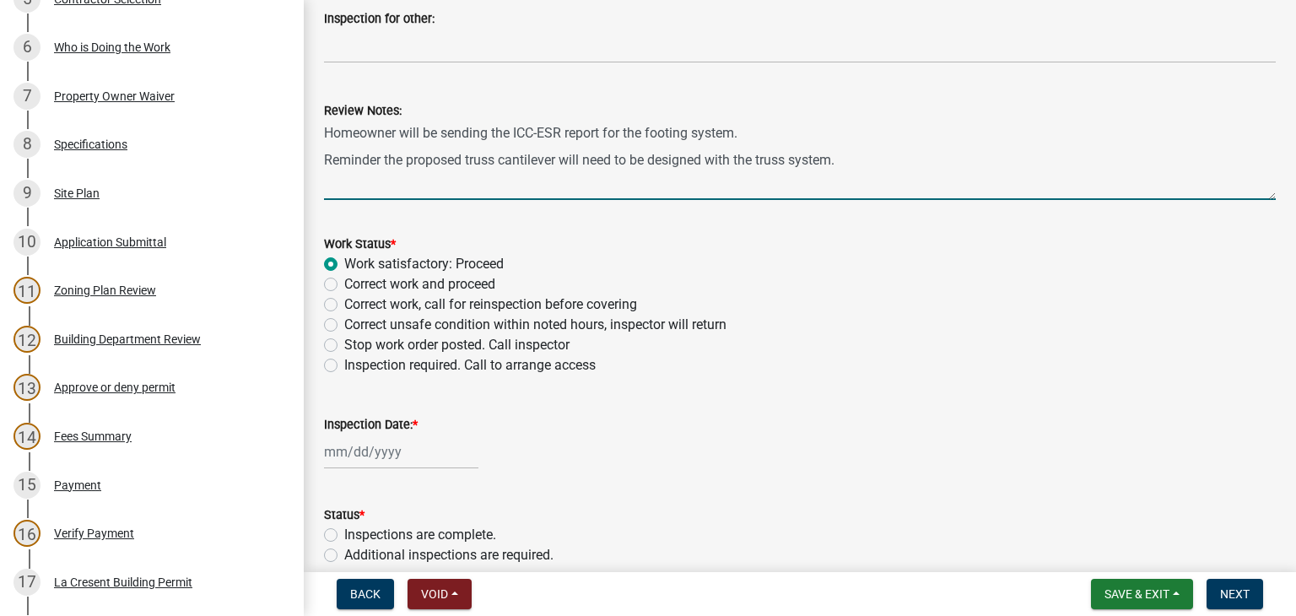
click at [471, 165] on textarea "Homeowner will be sending the ICC-ESR report for the footing system. Reminder t…" at bounding box center [800, 160] width 952 height 79
click at [469, 159] on textarea "Homeowner will be sending the ICC-ESR report for the footing system. Reminder t…" at bounding box center [800, 160] width 952 height 79
click at [467, 159] on textarea "Homeowner will be sending the ICC-ESR report for the footing system. Reminder t…" at bounding box center [800, 160] width 952 height 79
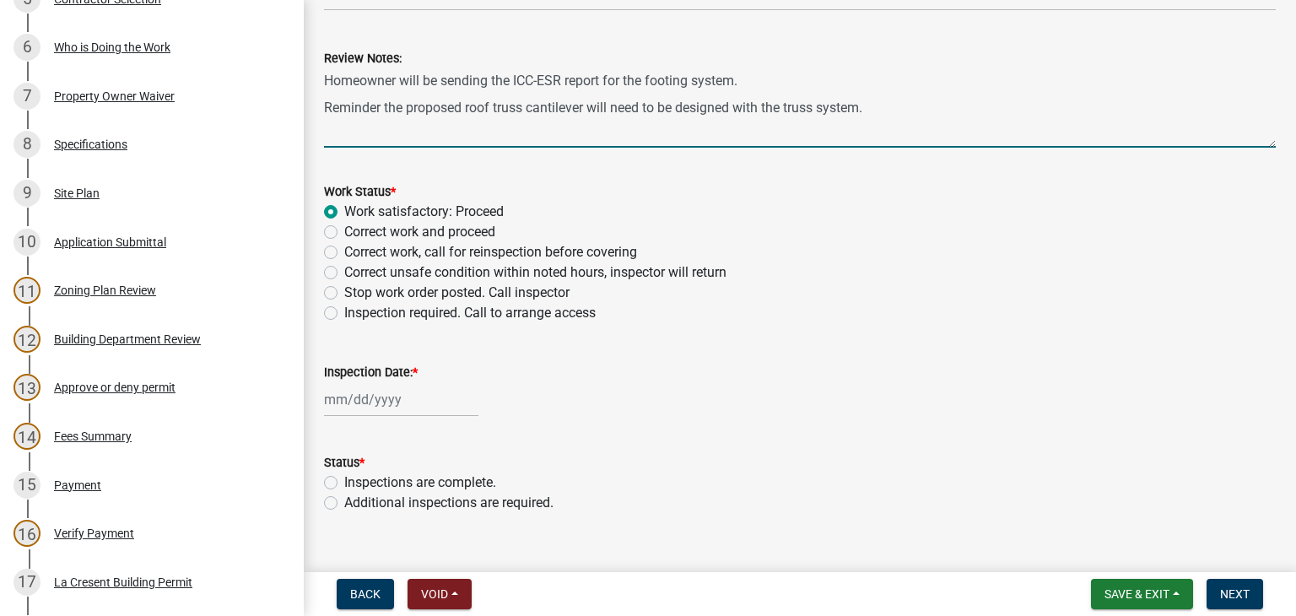
scroll to position [672, 0]
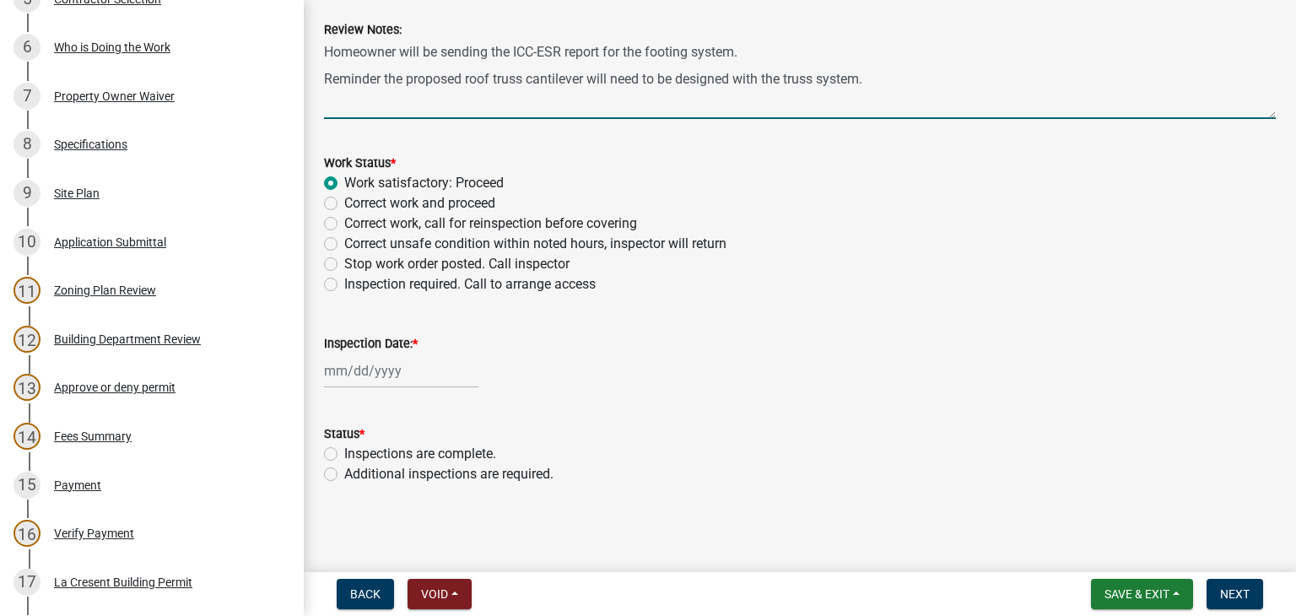
type textarea "Homeowner will be sending the ICC-ESR report for the footing system. Reminder t…"
select select "9"
select select "2025"
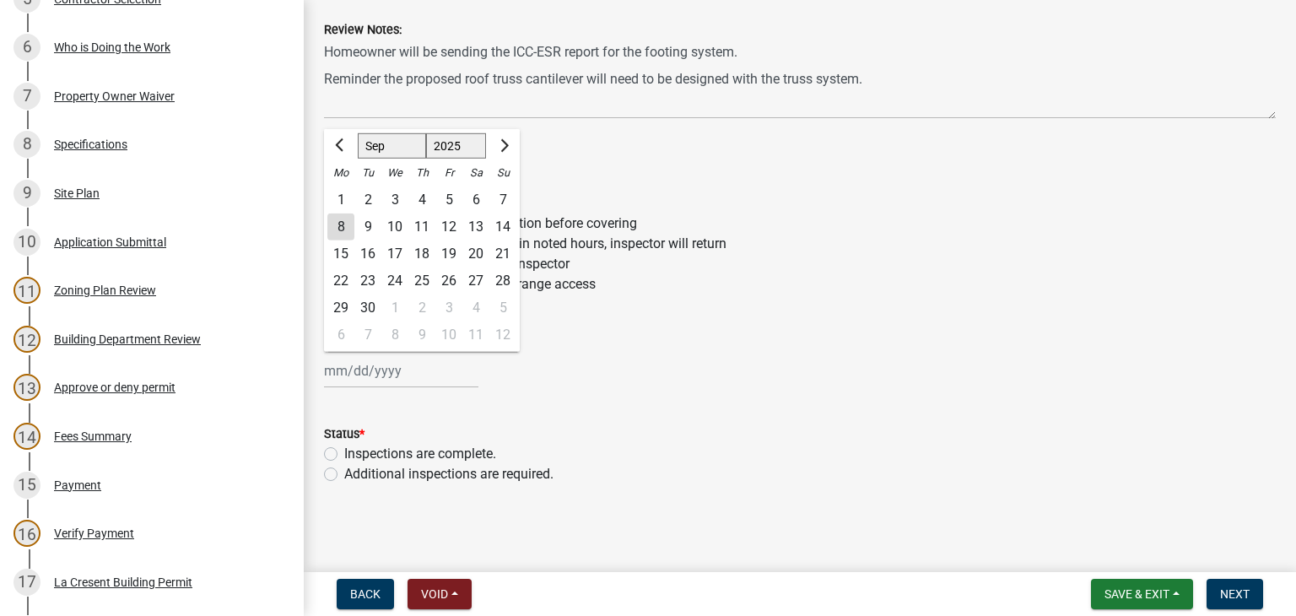
click at [388, 368] on div "[PERSON_NAME] Feb Mar Apr [PERSON_NAME][DATE] Oct Nov [DATE] 1526 1527 1528 152…" at bounding box center [401, 371] width 154 height 35
click at [342, 228] on div "8" at bounding box center [340, 227] width 27 height 27
type input "[DATE]"
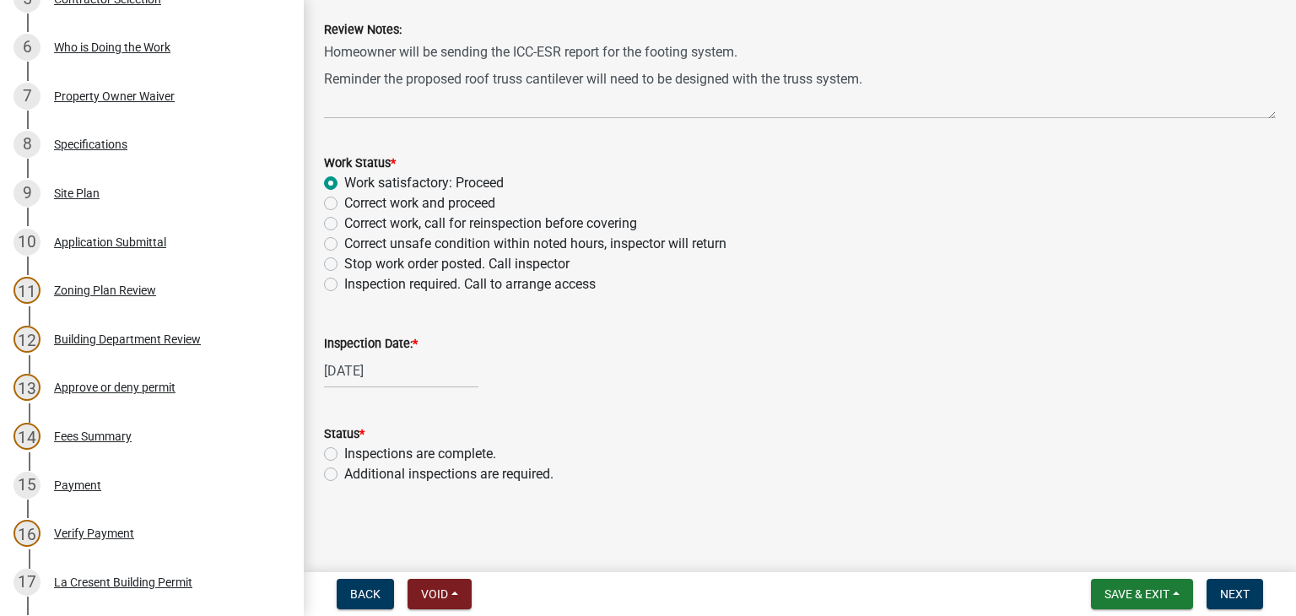
click at [344, 469] on label "Additional inspections are required." at bounding box center [448, 474] width 209 height 20
click at [344, 469] on input "Additional inspections are required." at bounding box center [349, 469] width 11 height 11
radio input "true"
click at [1234, 593] on span "Next" at bounding box center [1235, 594] width 30 height 14
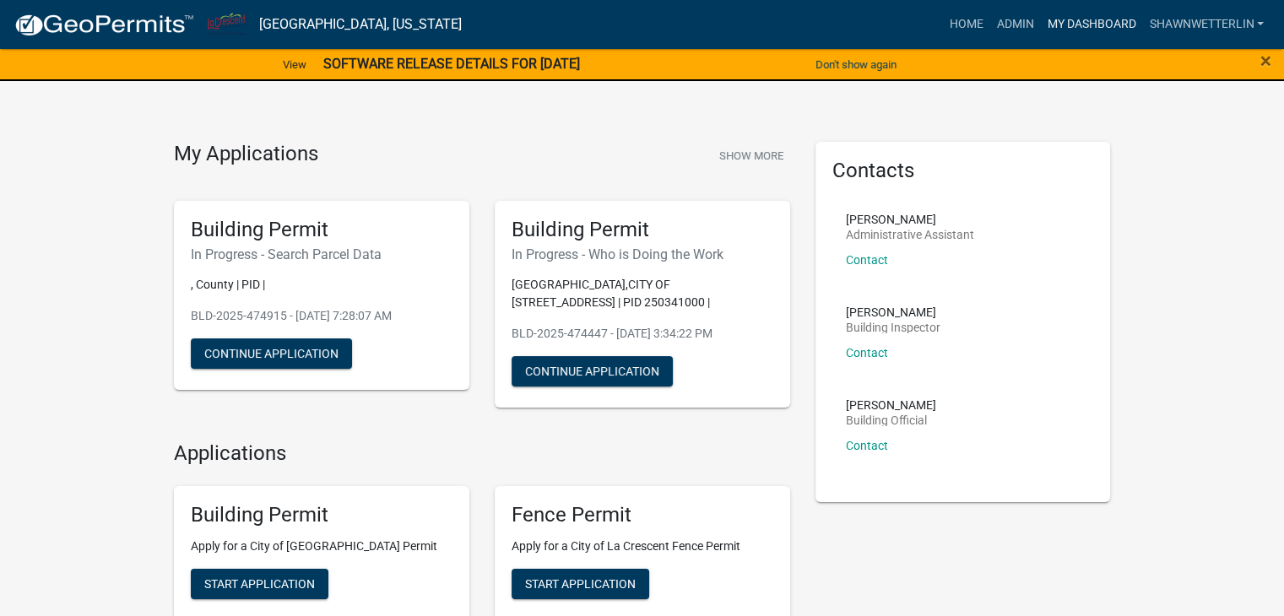
click at [1057, 22] on link "My Dashboard" at bounding box center [1091, 24] width 102 height 32
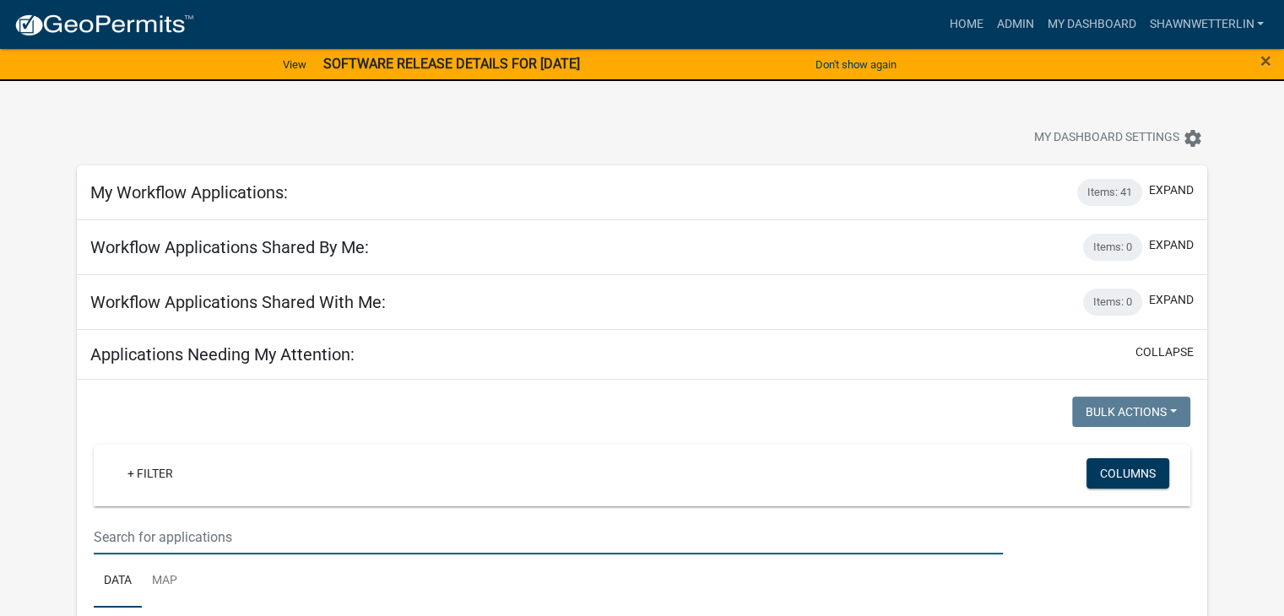
click at [141, 534] on input "text" at bounding box center [548, 537] width 909 height 35
type input "1519"
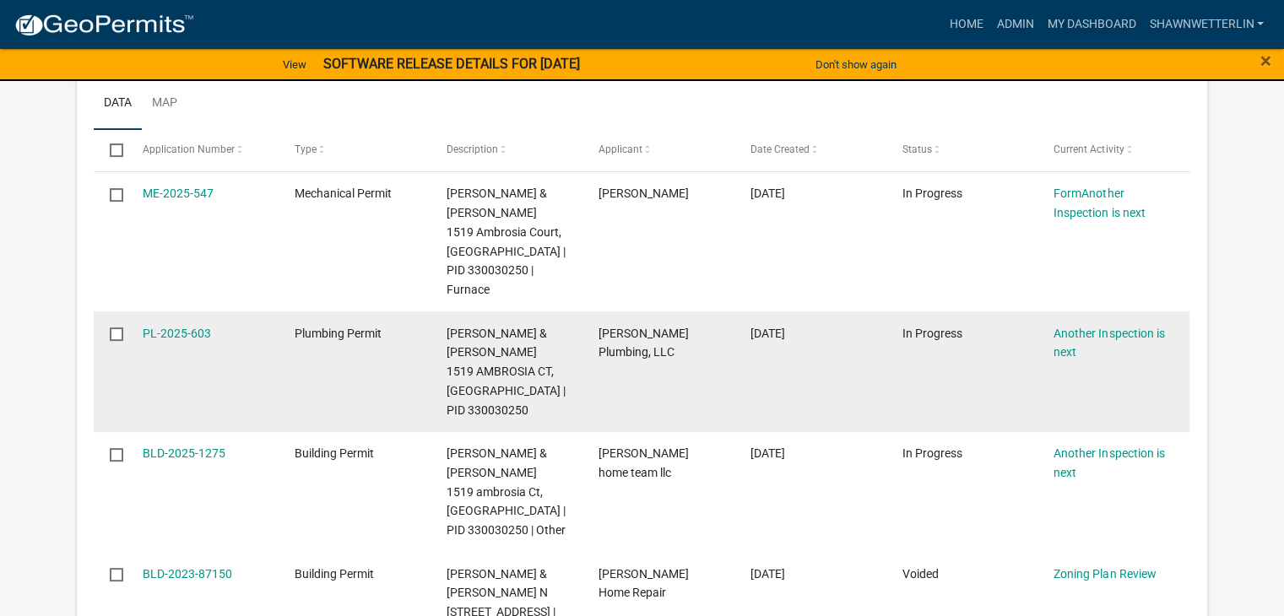
scroll to position [506, 0]
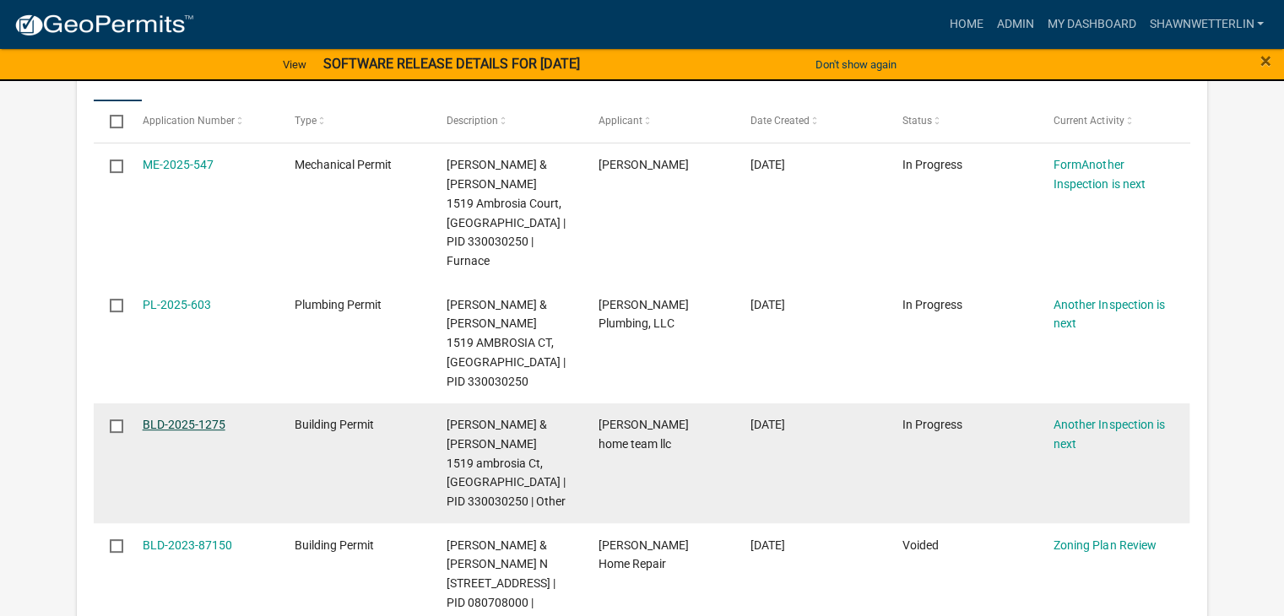
click at [199, 418] on link "BLD-2025-1275" at bounding box center [184, 425] width 83 height 14
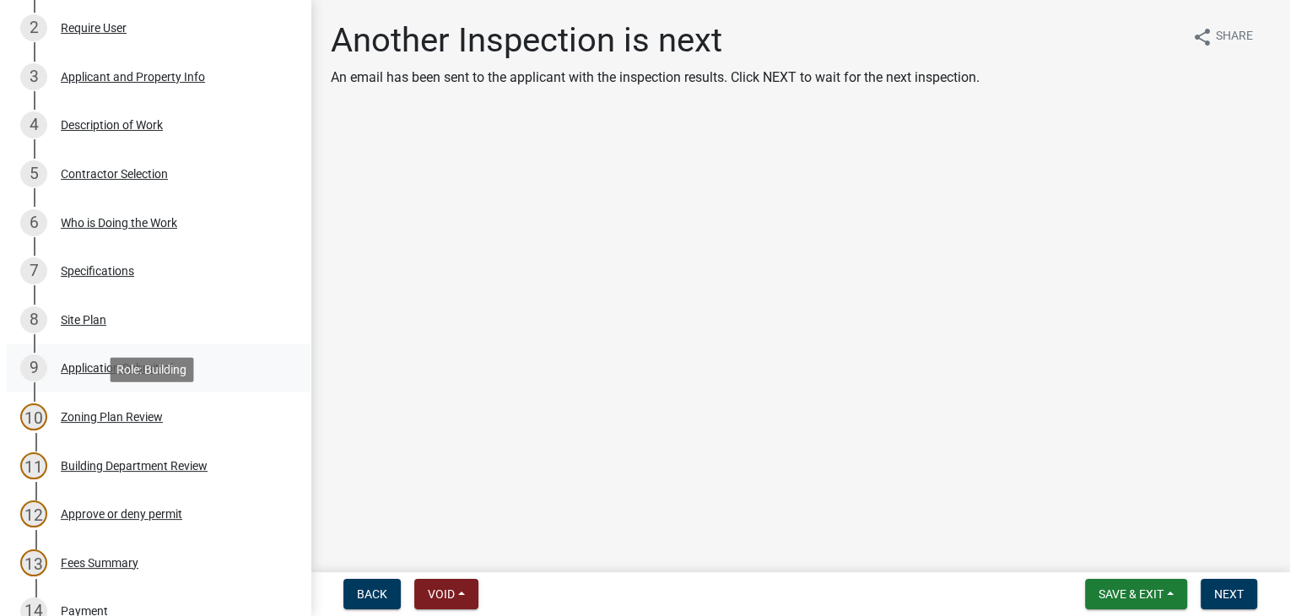
scroll to position [338, 0]
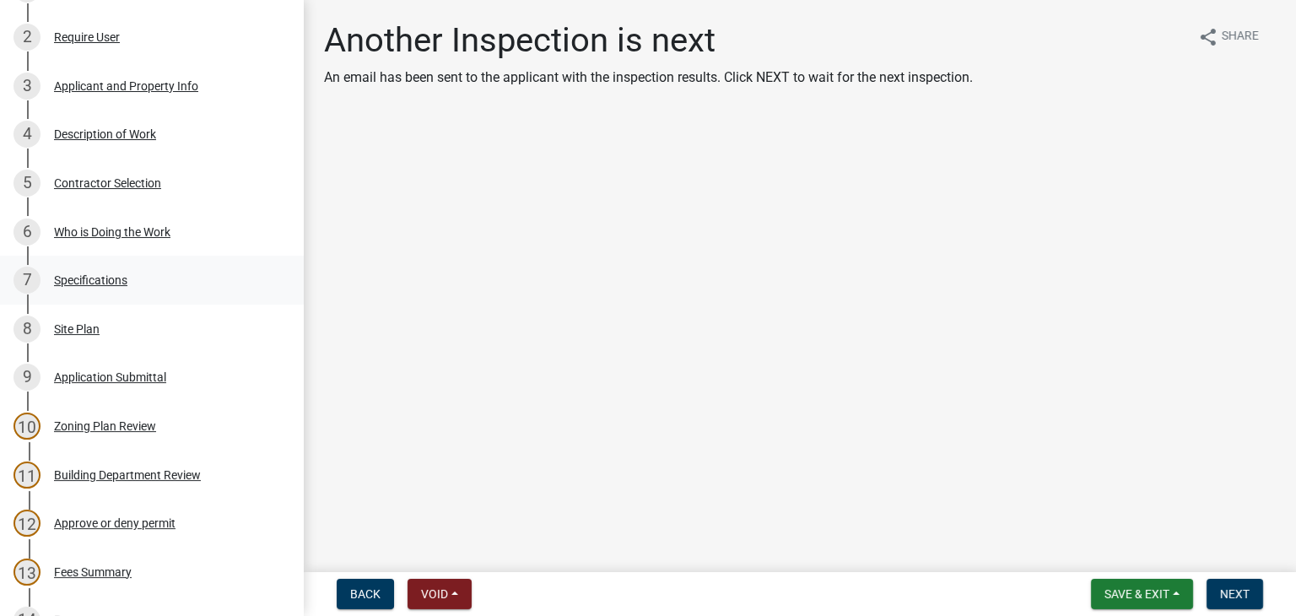
click at [108, 283] on div "Specifications" at bounding box center [90, 280] width 73 height 12
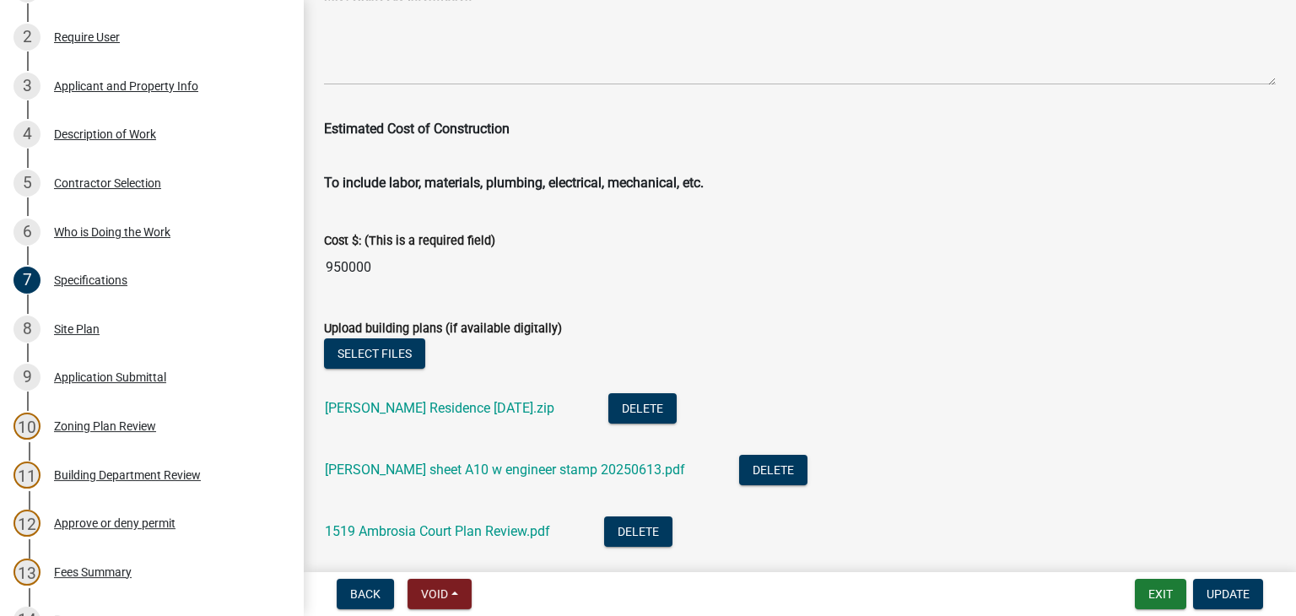
scroll to position [3122, 0]
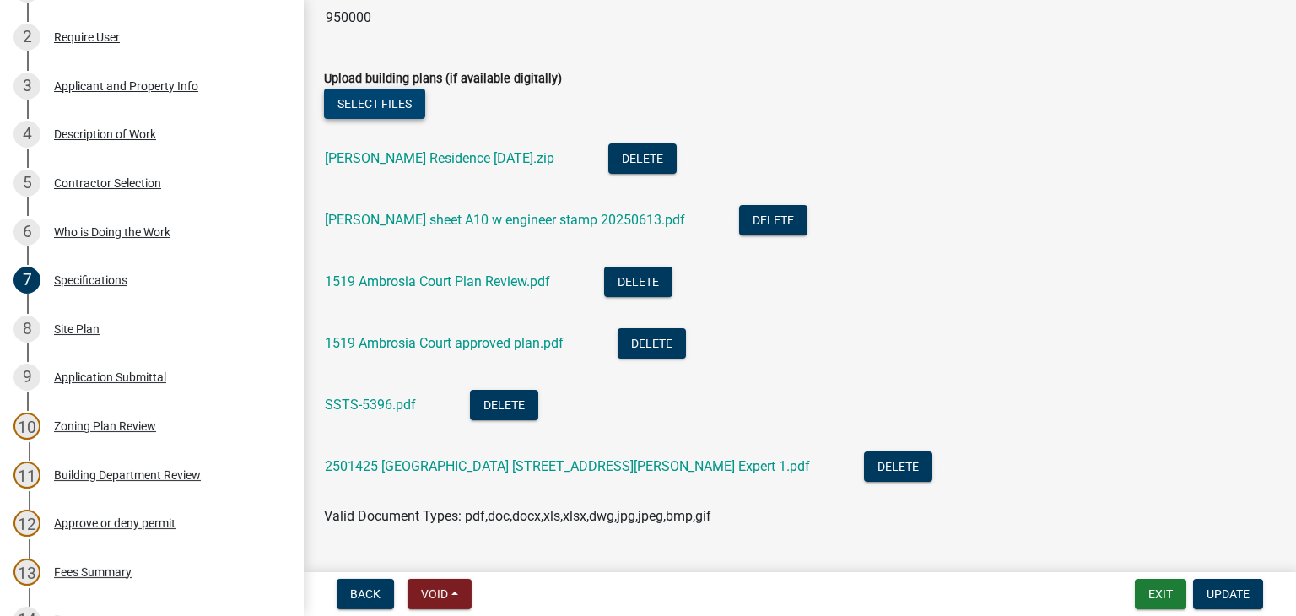
click at [336, 100] on button "Select files" at bounding box center [374, 104] width 101 height 30
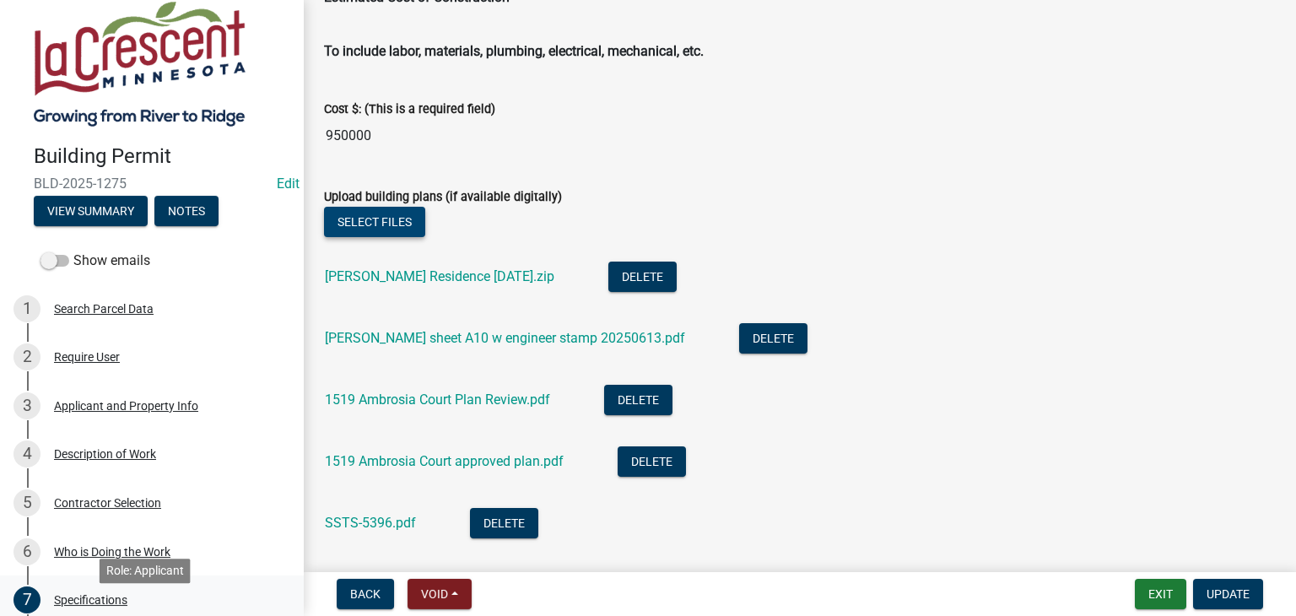
scroll to position [0, 0]
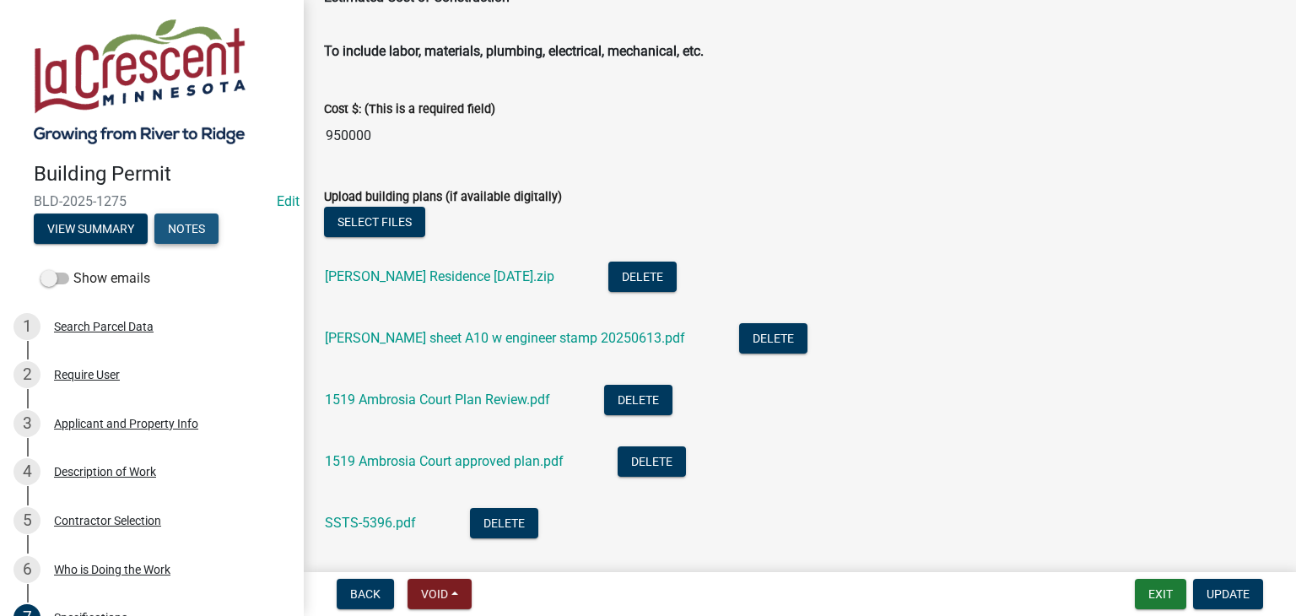
click at [175, 230] on button "Notes" at bounding box center [186, 229] width 64 height 30
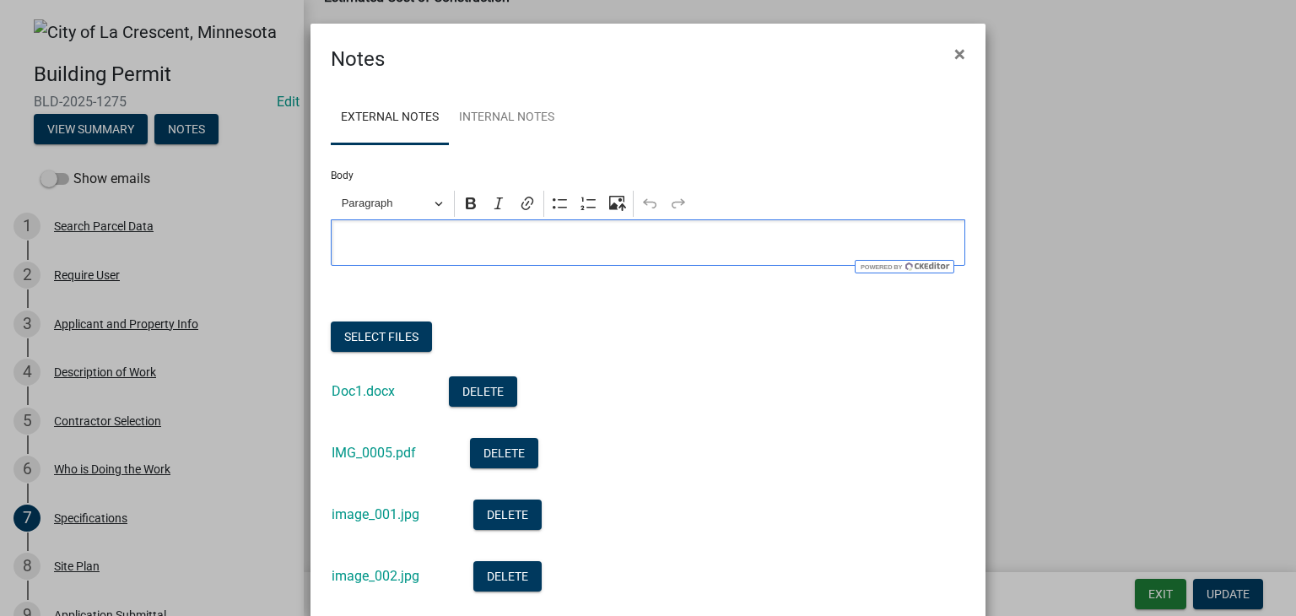
click at [361, 230] on div "Editor editing area: main. Press Alt+0 for help." at bounding box center [648, 242] width 635 height 46
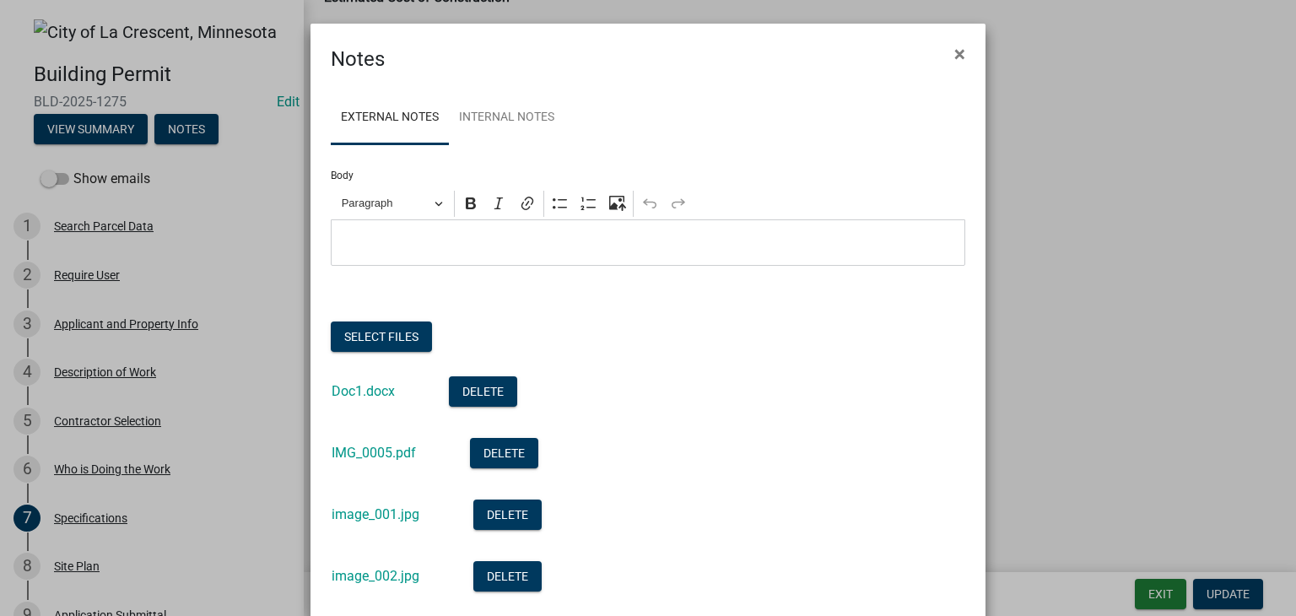
drag, startPoint x: 361, startPoint y: 230, endPoint x: 729, endPoint y: 354, distance: 388.3
click at [729, 354] on div "Select files" at bounding box center [648, 339] width 635 height 35
click at [959, 50] on span "×" at bounding box center [959, 54] width 11 height 24
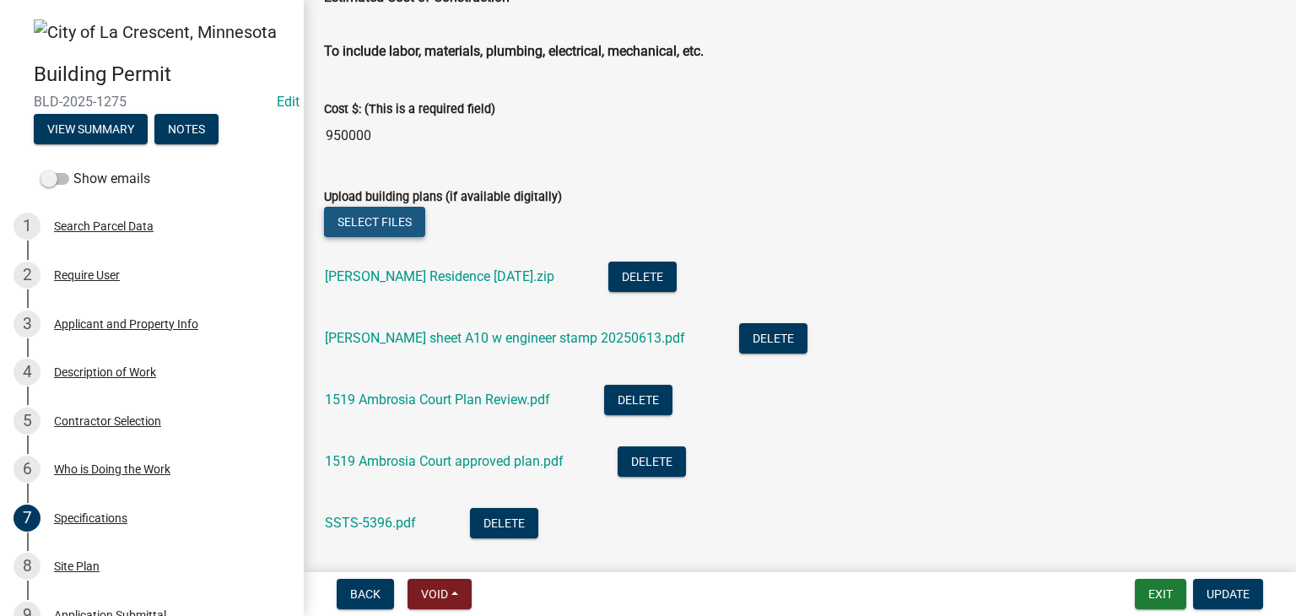
click at [376, 218] on button "Select files" at bounding box center [374, 222] width 101 height 30
click at [386, 217] on button "Select files" at bounding box center [374, 222] width 101 height 30
click at [398, 218] on button "Select files" at bounding box center [374, 222] width 101 height 30
click at [402, 220] on button "Select files" at bounding box center [374, 222] width 101 height 30
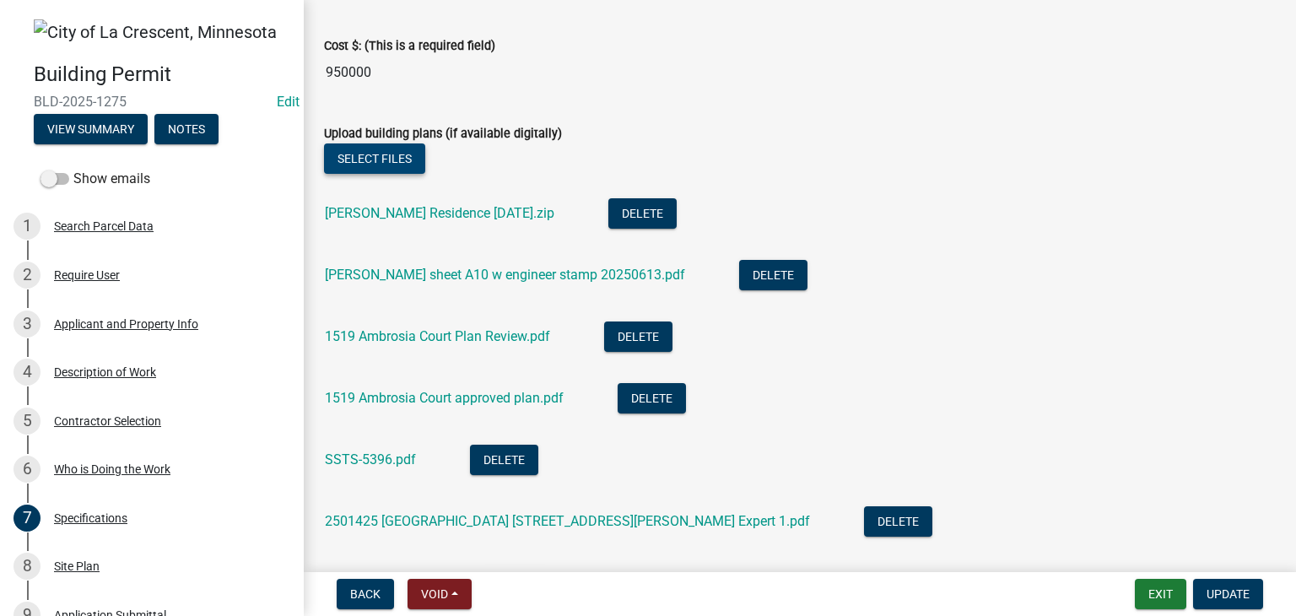
scroll to position [3004, 0]
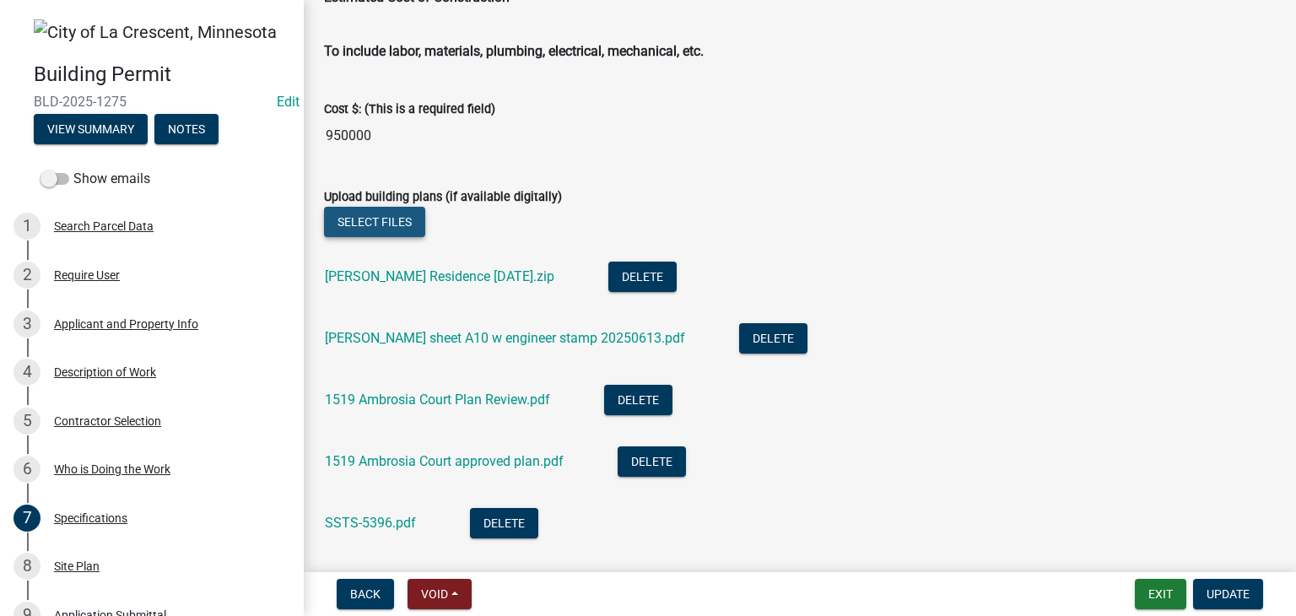
click at [390, 220] on button "Select files" at bounding box center [374, 222] width 101 height 30
click at [371, 222] on button "Select files" at bounding box center [374, 222] width 101 height 30
click at [379, 214] on button "Select files" at bounding box center [374, 222] width 101 height 30
click at [401, 216] on button "Select files" at bounding box center [374, 222] width 101 height 30
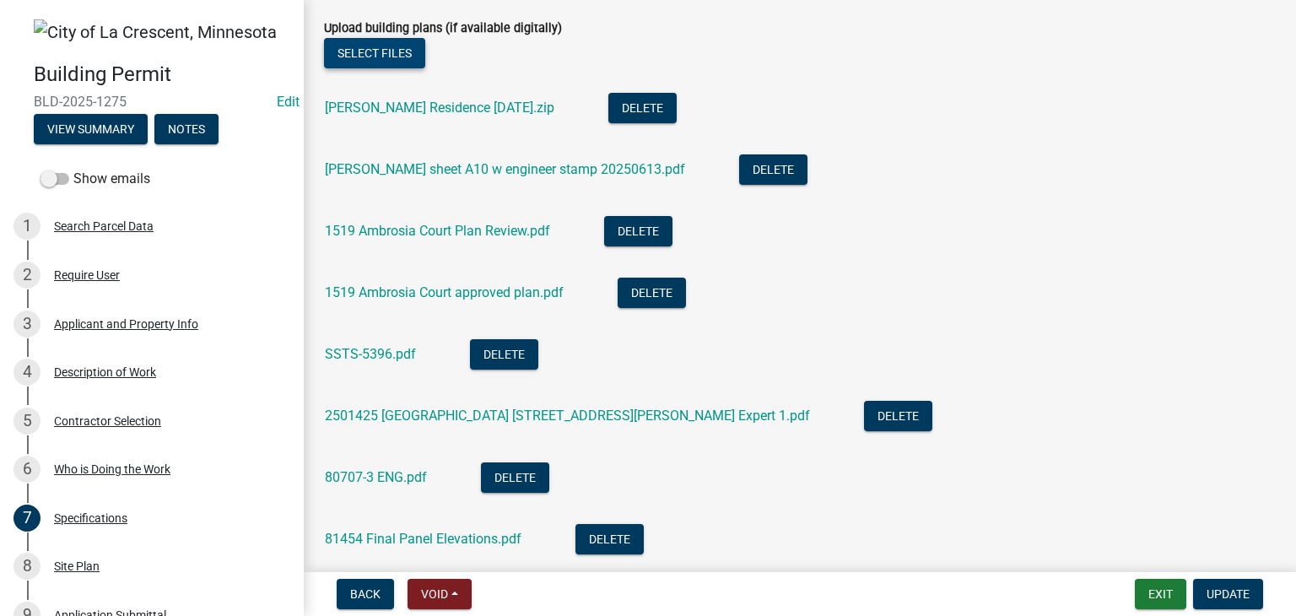
scroll to position [3089, 0]
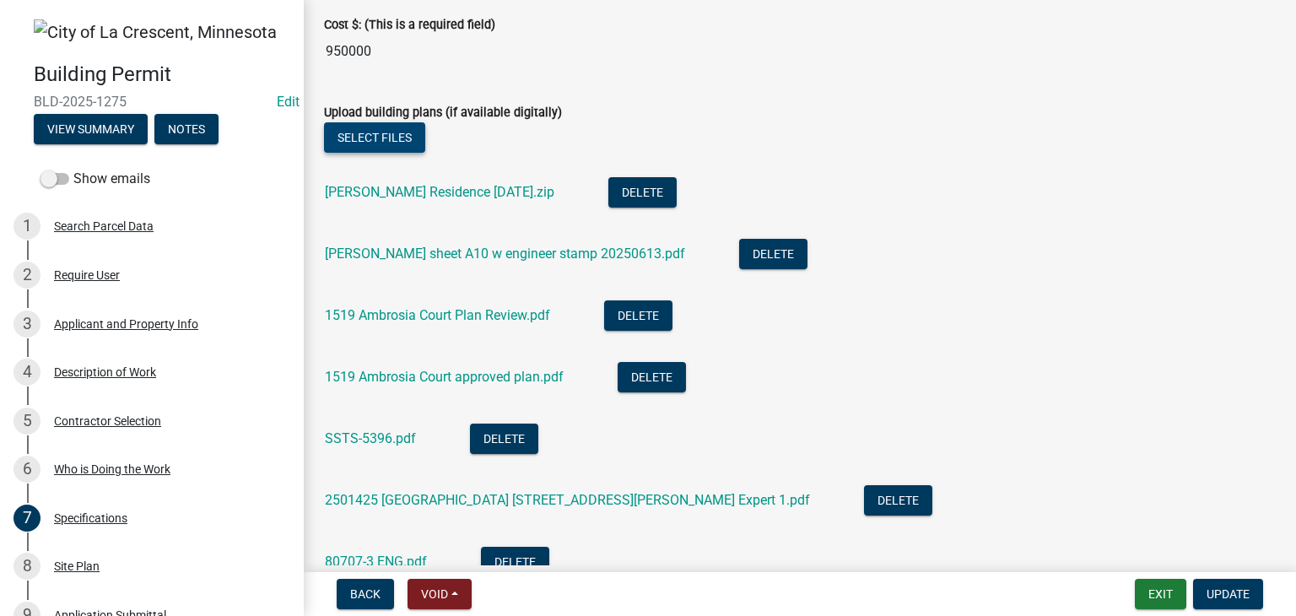
click at [375, 129] on button "Select files" at bounding box center [374, 137] width 101 height 30
click at [358, 138] on button "Select files" at bounding box center [374, 137] width 101 height 30
click at [384, 140] on button "Select files" at bounding box center [374, 137] width 101 height 30
click at [389, 141] on button "Select files" at bounding box center [374, 137] width 101 height 30
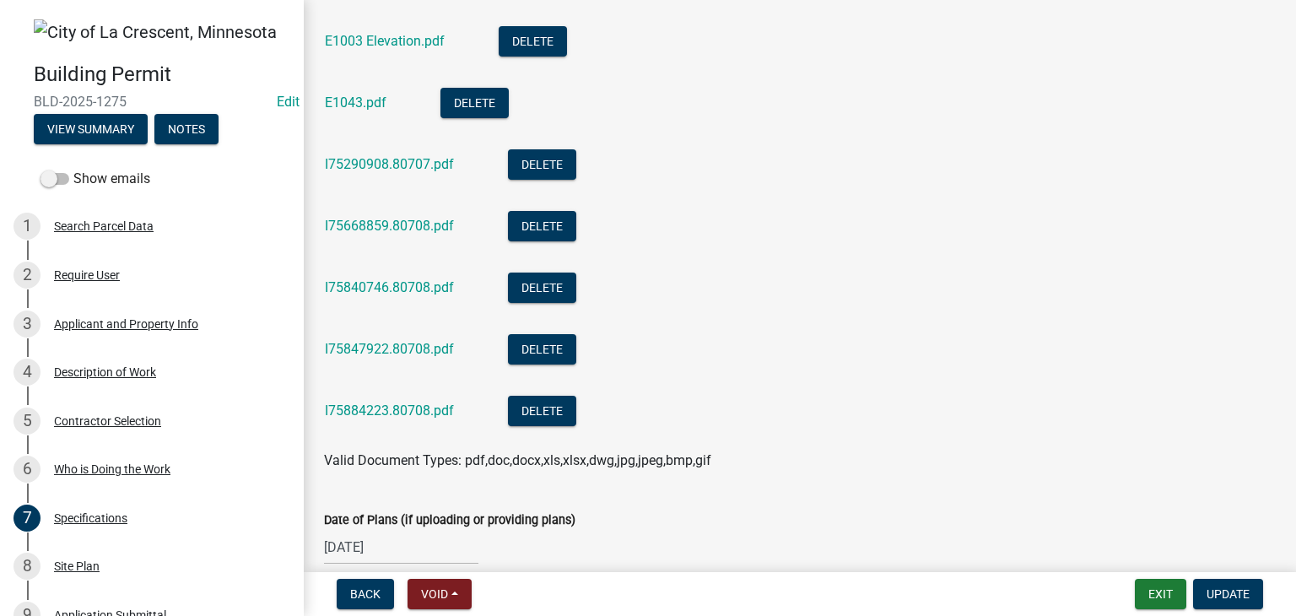
scroll to position [3764, 0]
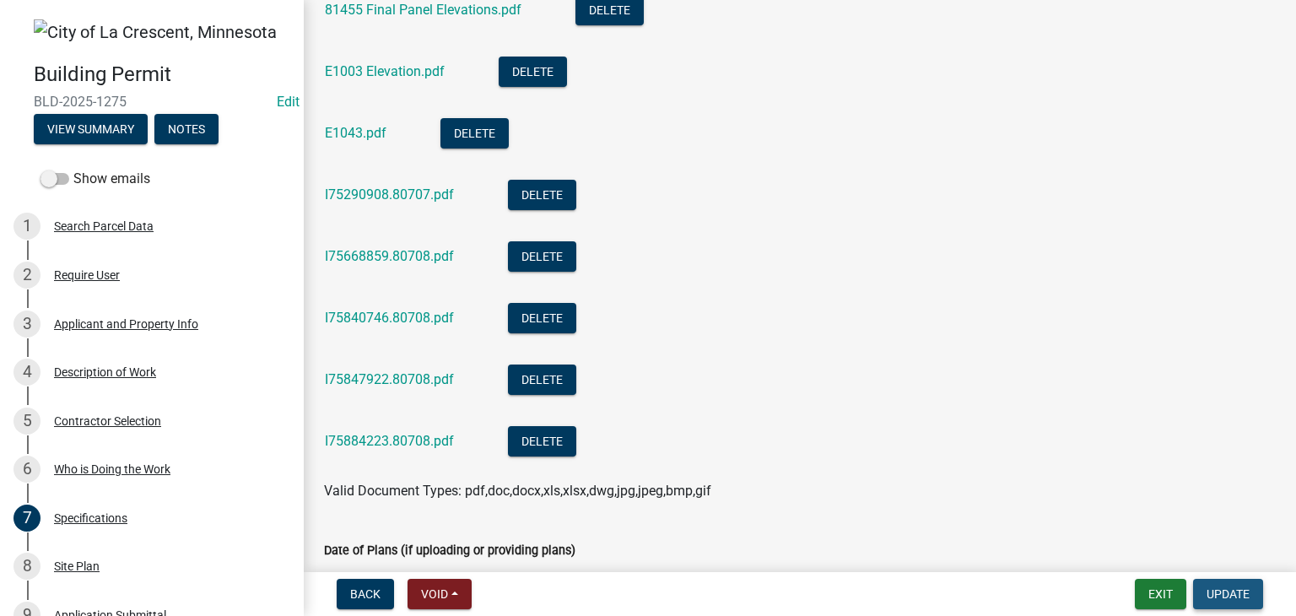
click at [1221, 595] on span "Update" at bounding box center [1228, 594] width 43 height 14
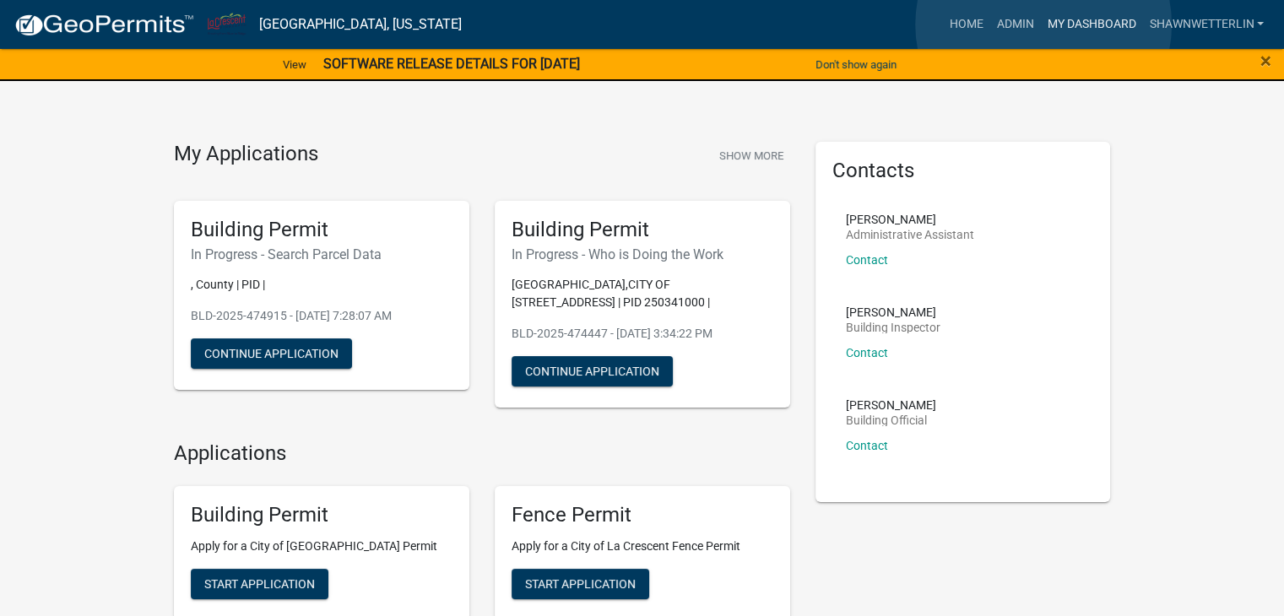
click at [1043, 24] on link "My Dashboard" at bounding box center [1091, 24] width 102 height 32
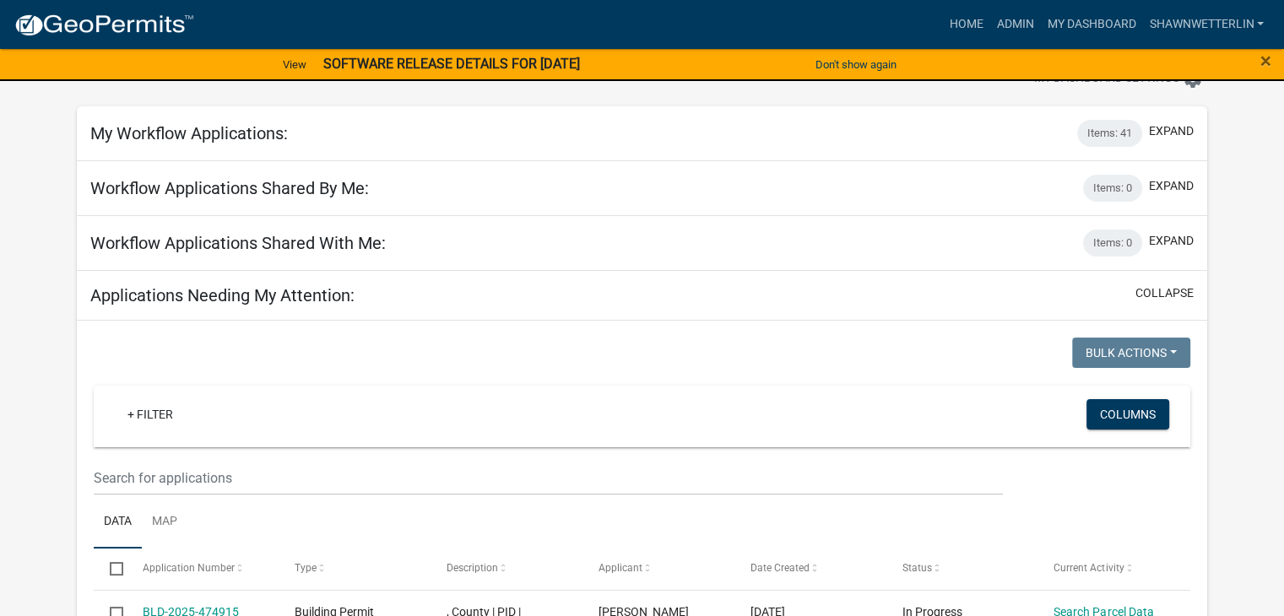
scroll to position [84, 0]
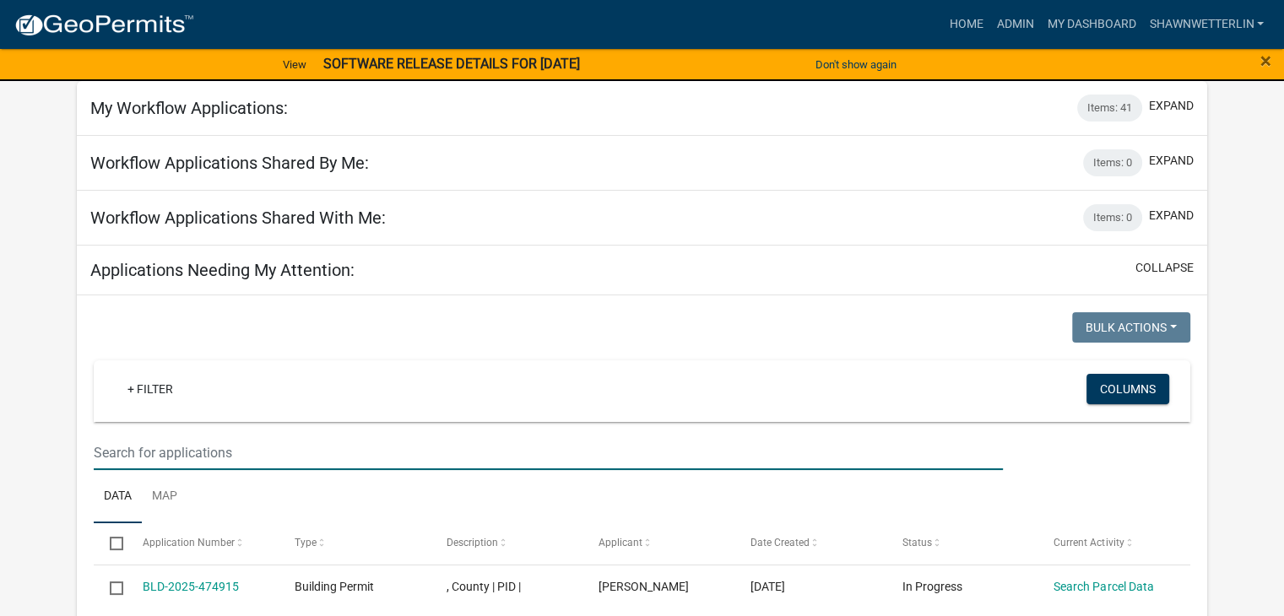
click at [117, 456] on input "text" at bounding box center [548, 452] width 909 height 35
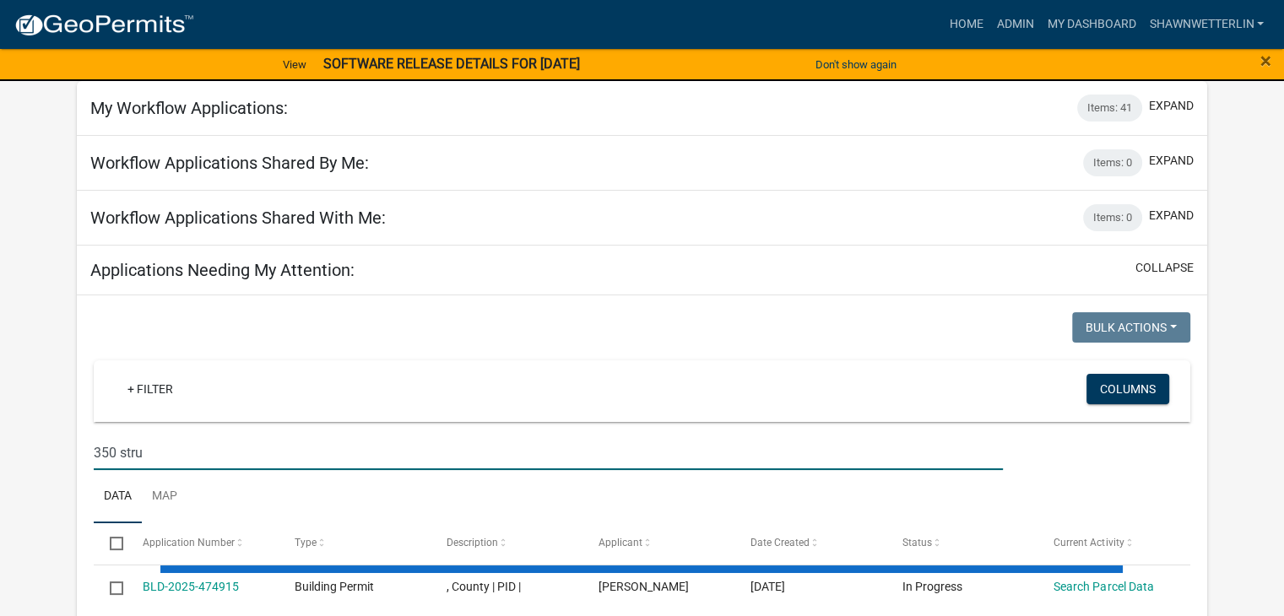
type input "350 stru"
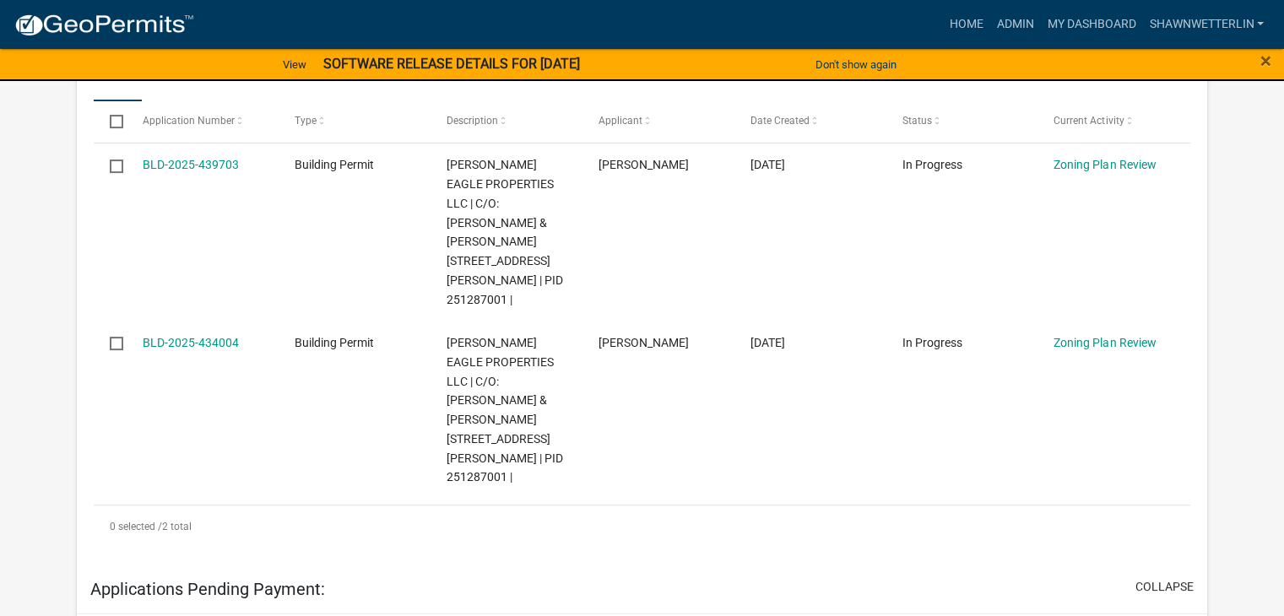
scroll to position [422, 0]
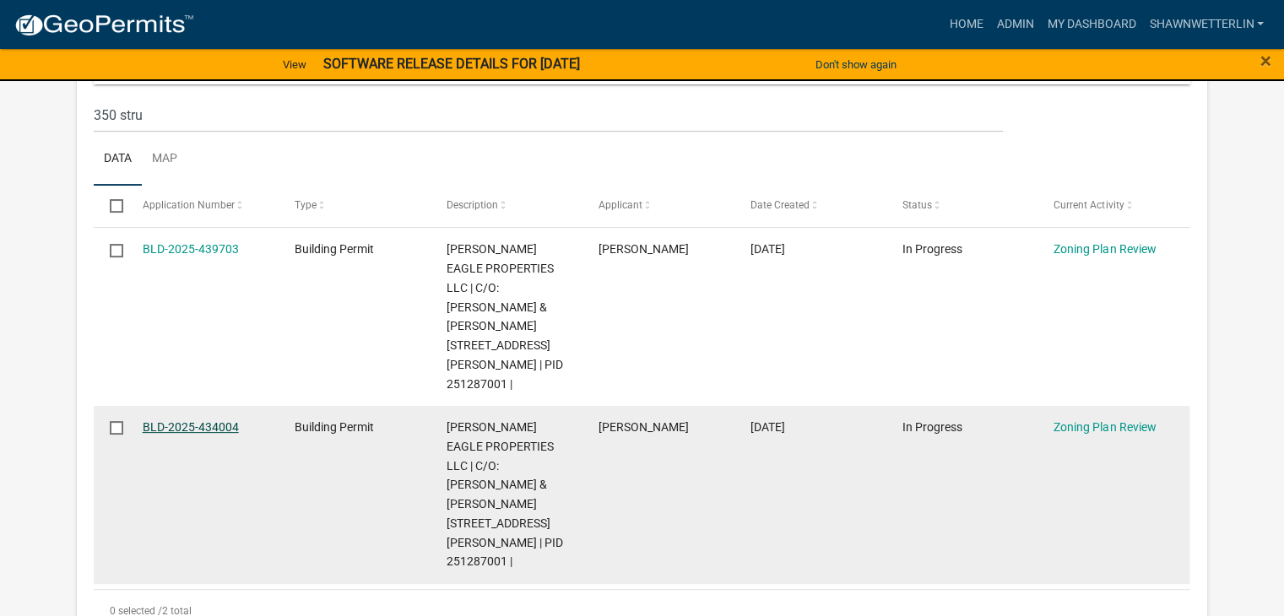
click at [214, 420] on link "BLD-2025-434004" at bounding box center [191, 427] width 96 height 14
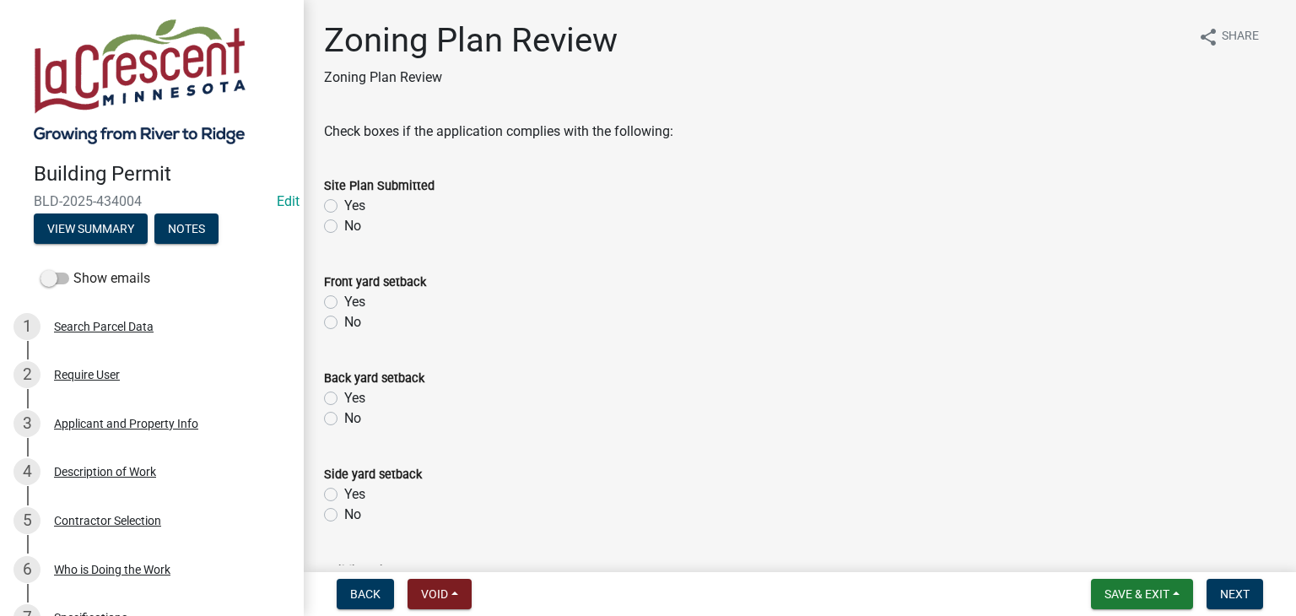
click at [620, 379] on div "Back yard setback" at bounding box center [800, 378] width 952 height 20
click at [118, 475] on div "Description of Work" at bounding box center [105, 472] width 102 height 12
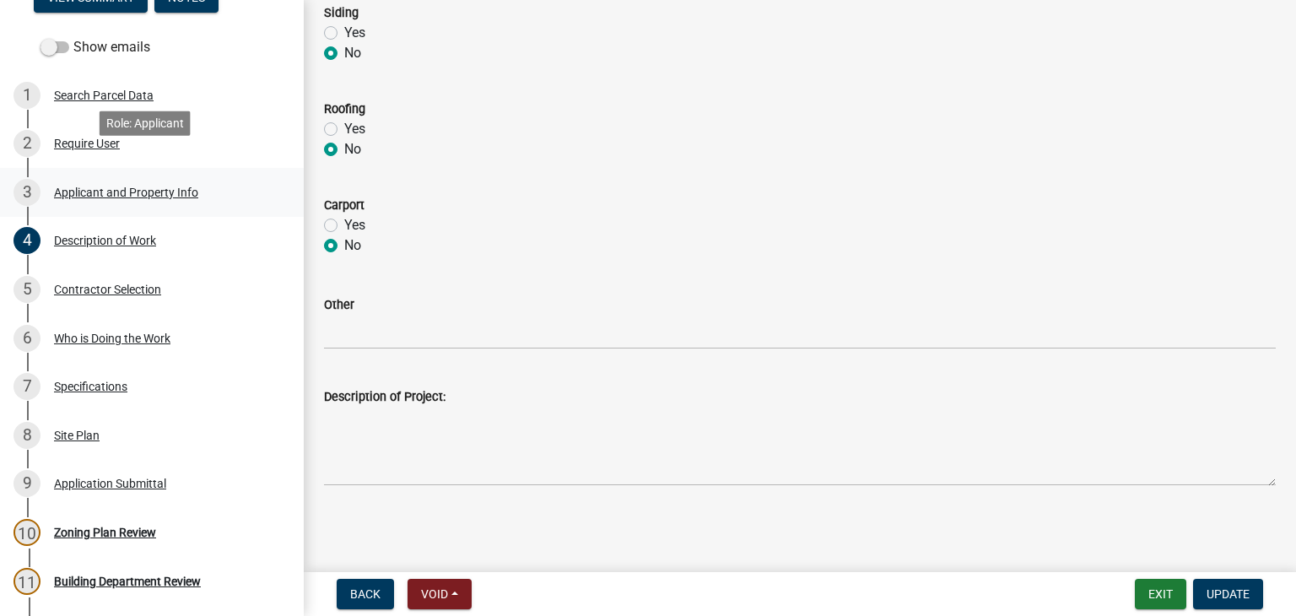
scroll to position [253, 0]
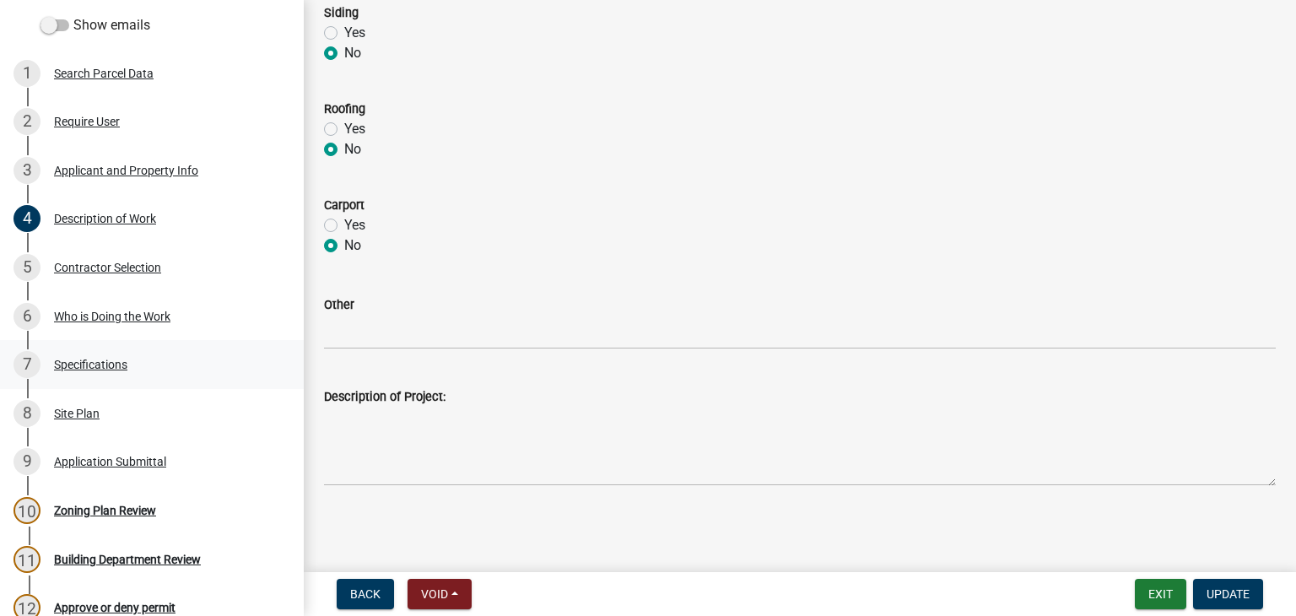
click at [107, 359] on div "Specifications" at bounding box center [90, 365] width 73 height 12
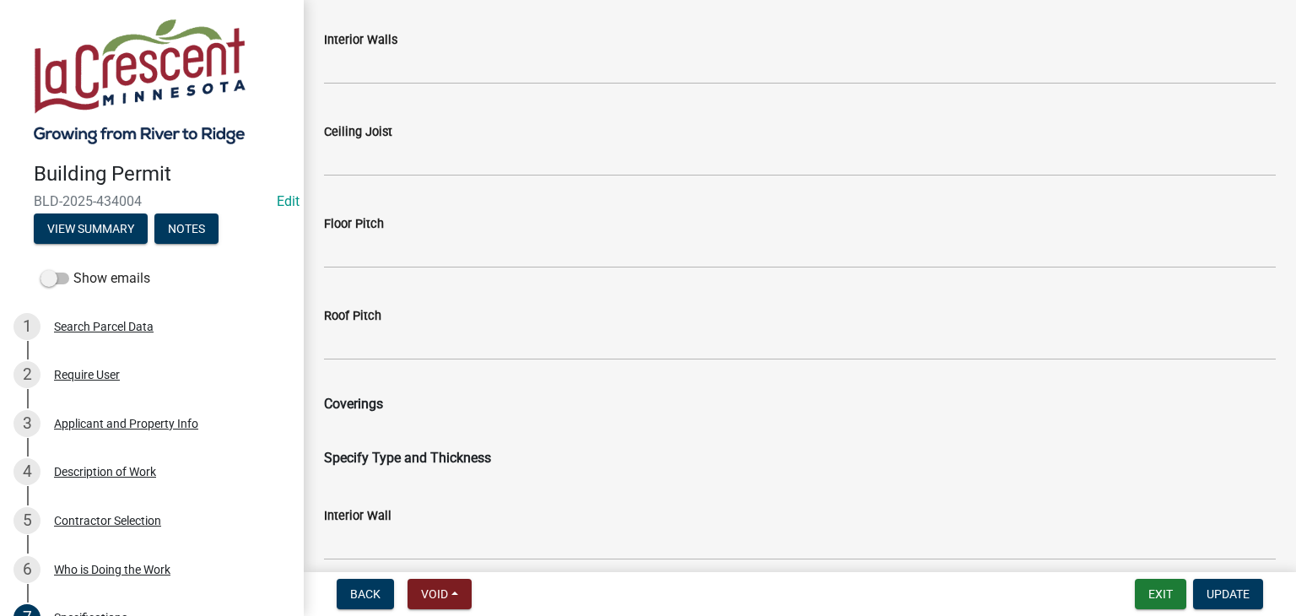
scroll to position [1879, 0]
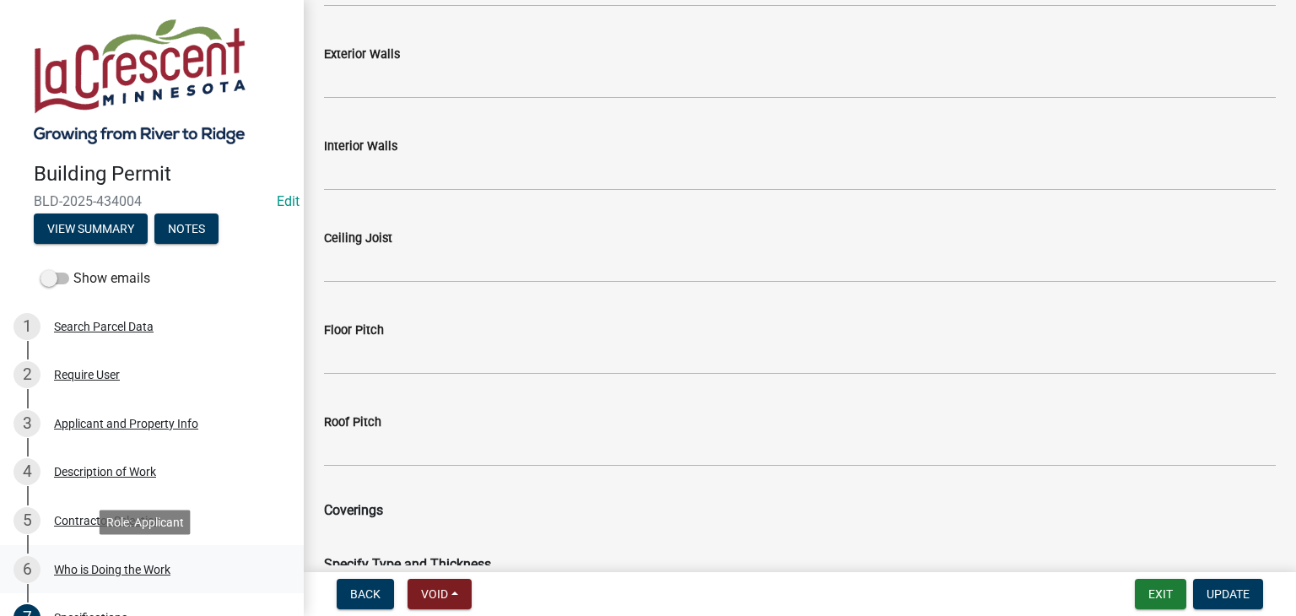
click at [124, 568] on div "Who is Doing the Work" at bounding box center [112, 570] width 116 height 12
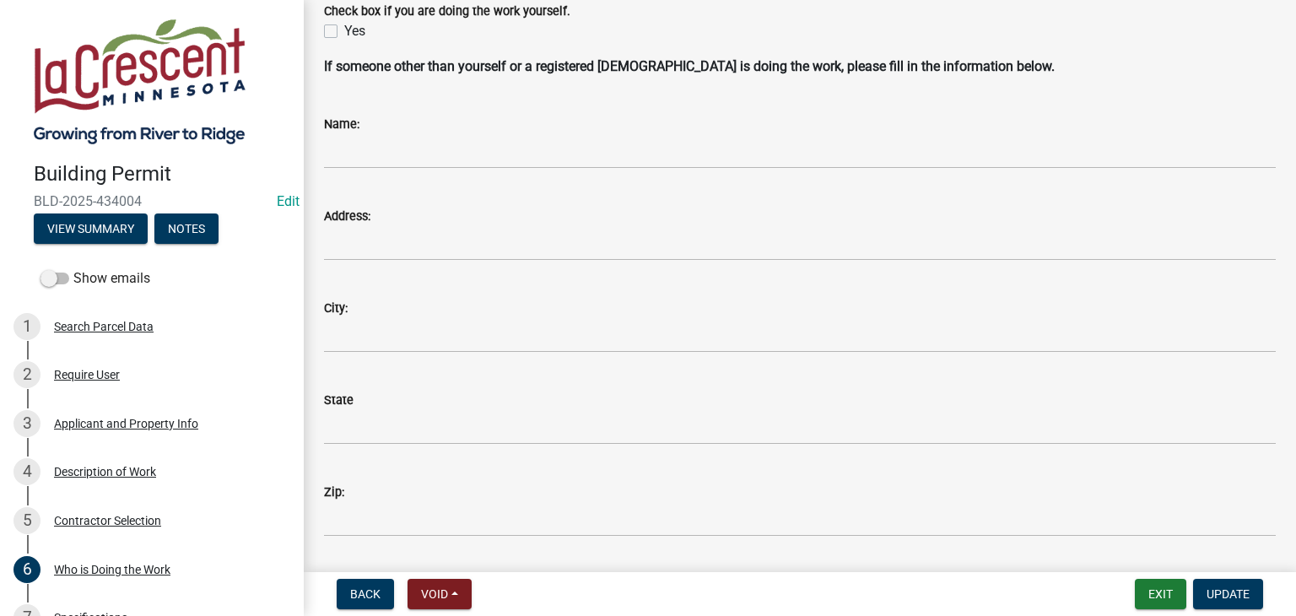
scroll to position [84, 0]
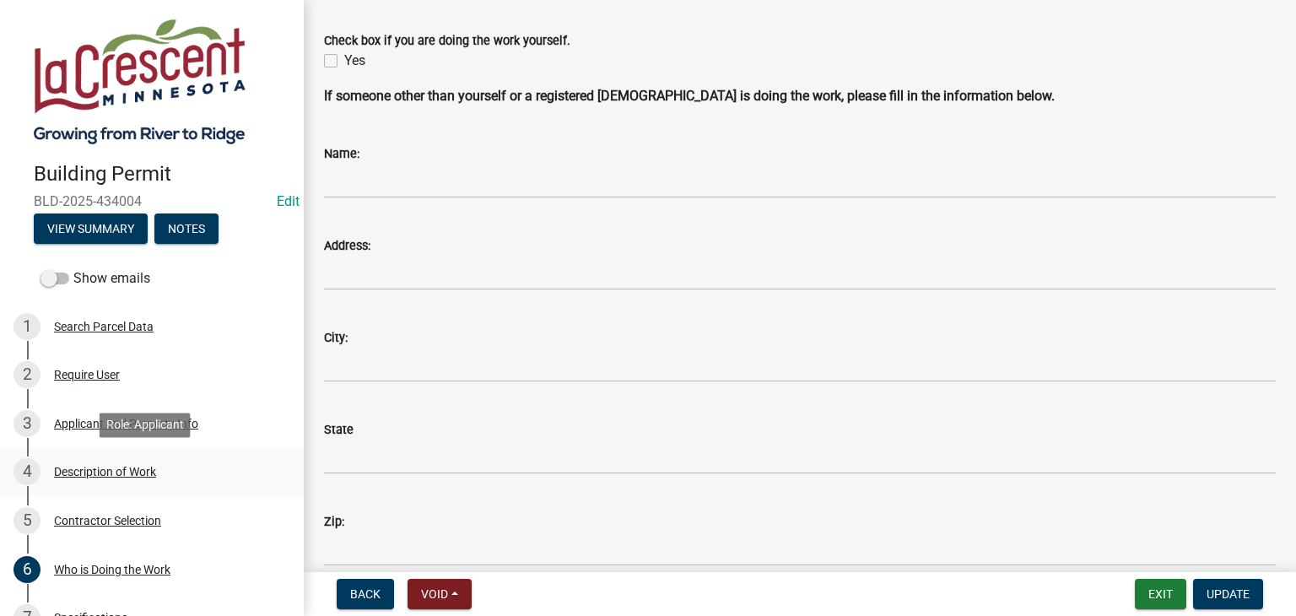
click at [132, 468] on div "Description of Work" at bounding box center [105, 472] width 102 height 12
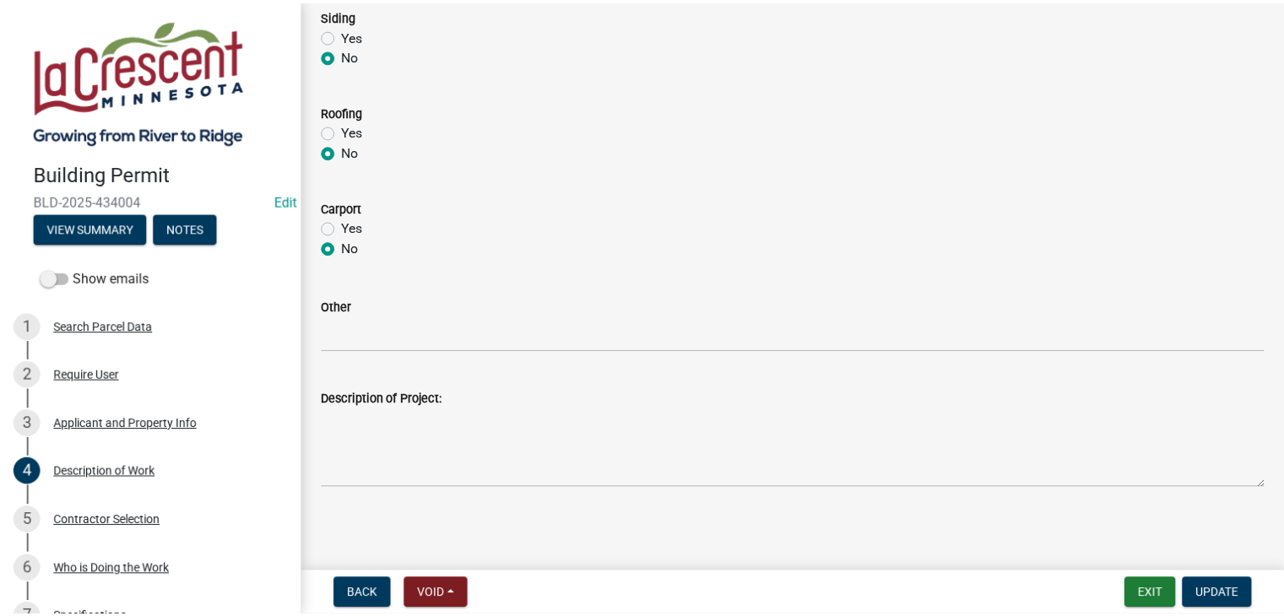
scroll to position [846, 0]
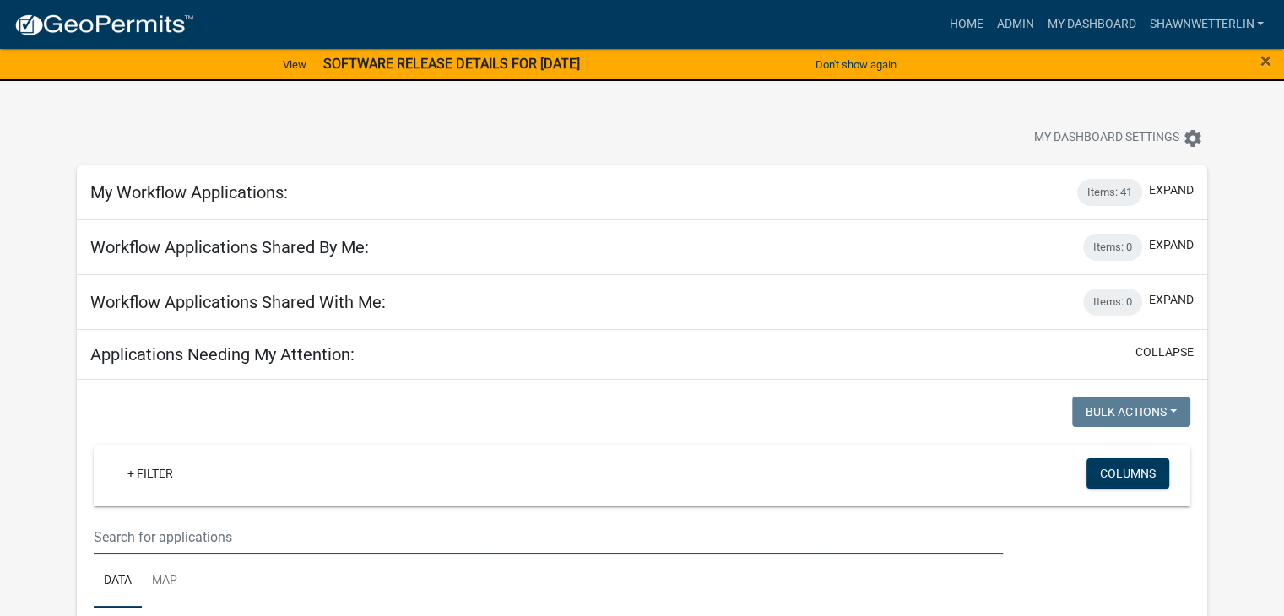
click at [107, 530] on input "text" at bounding box center [548, 537] width 909 height 35
type input "350 strup"
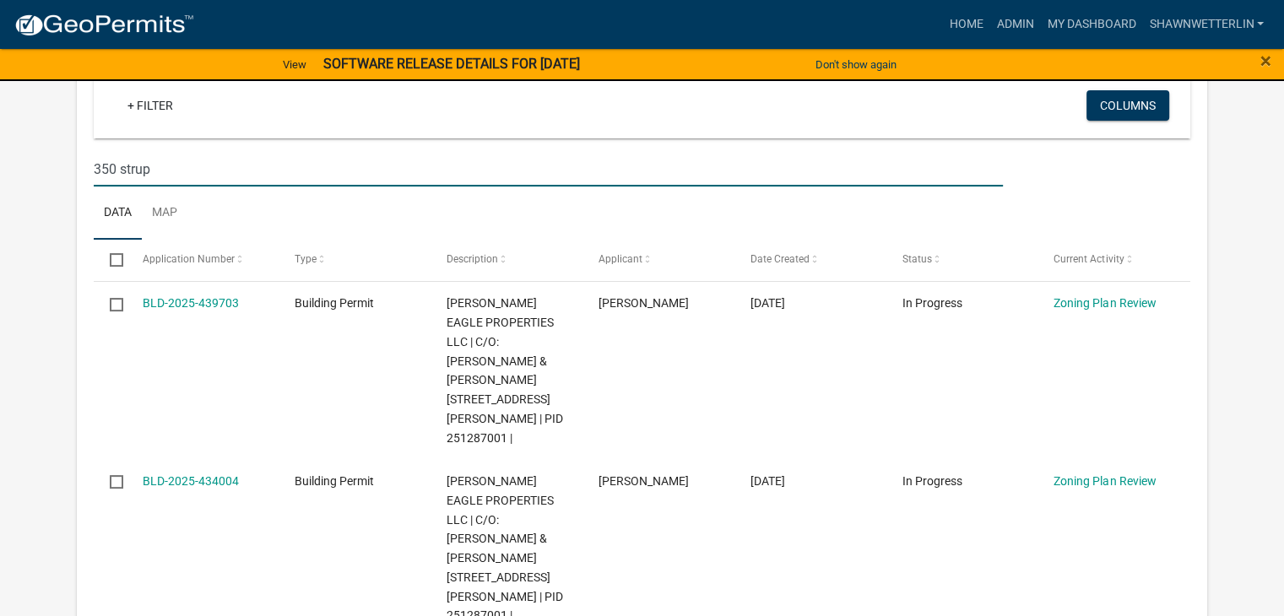
scroll to position [422, 0]
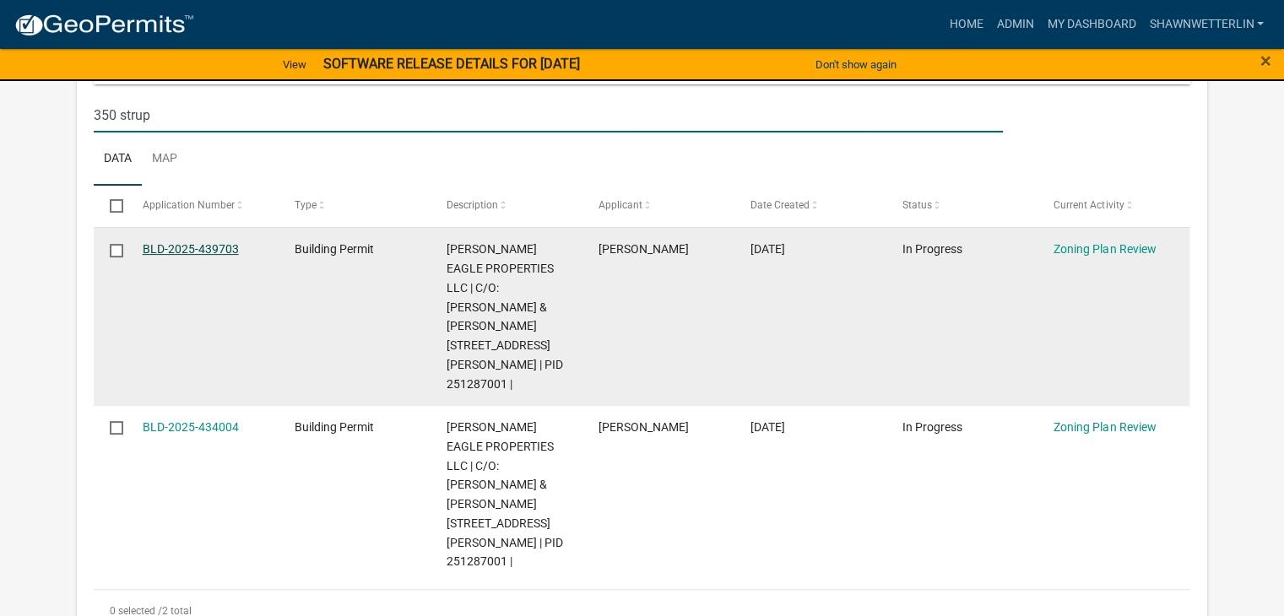
click at [190, 251] on link "BLD-2025-439703" at bounding box center [191, 249] width 96 height 14
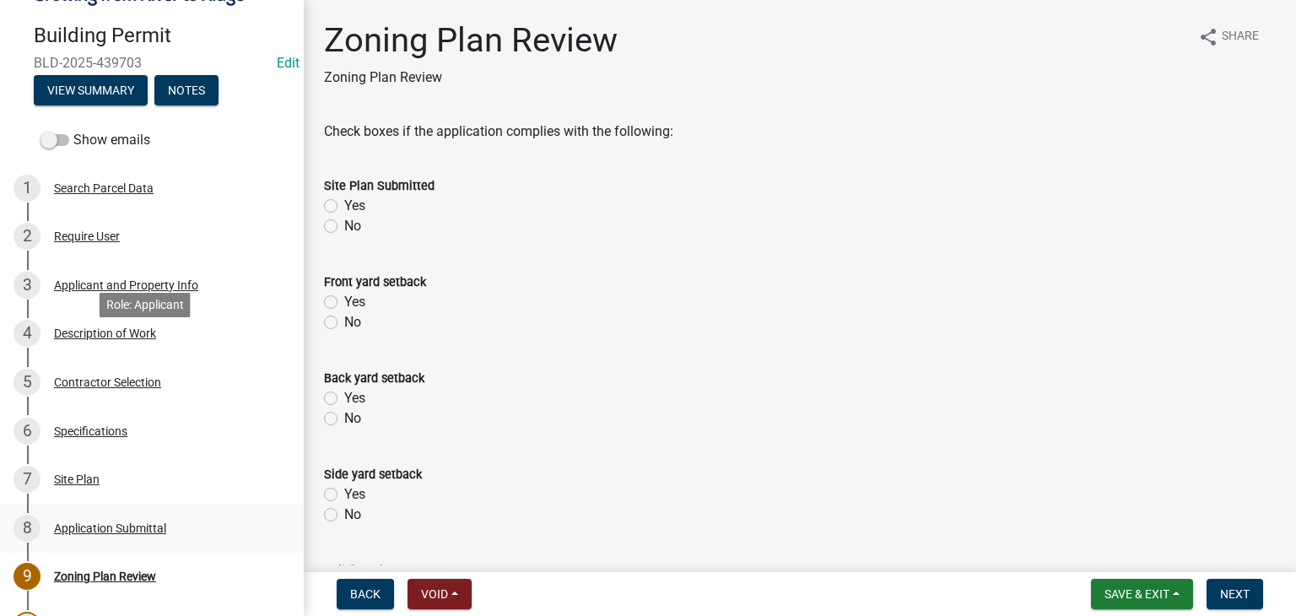
scroll to position [169, 0]
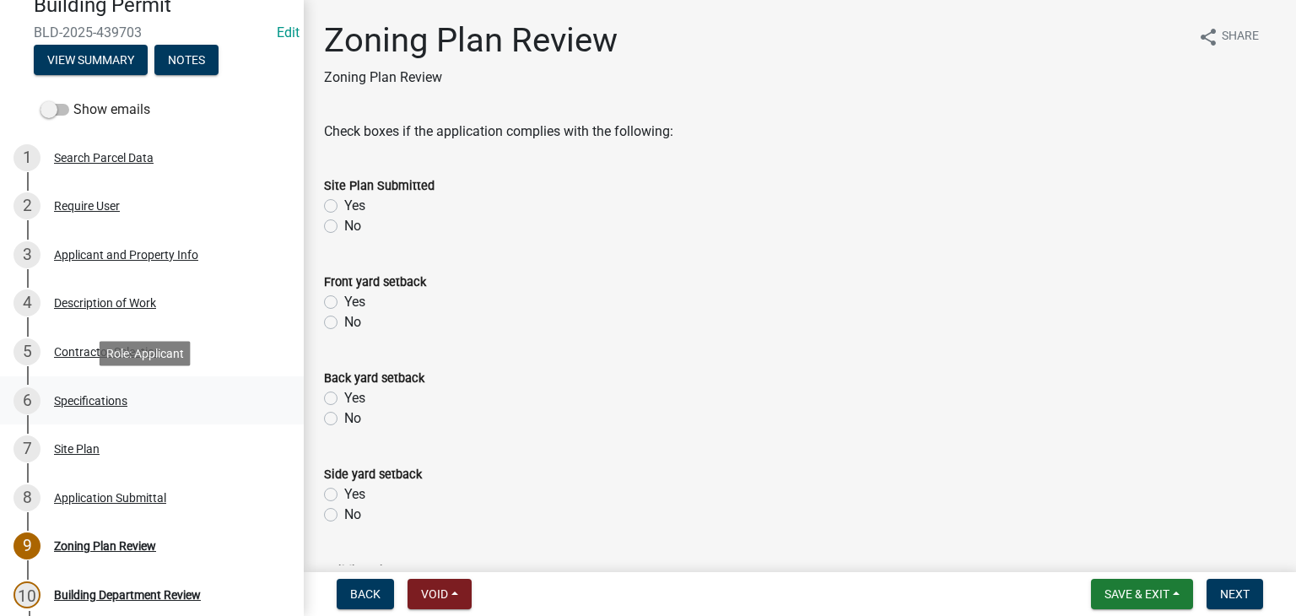
click at [91, 397] on div "Specifications" at bounding box center [90, 401] width 73 height 12
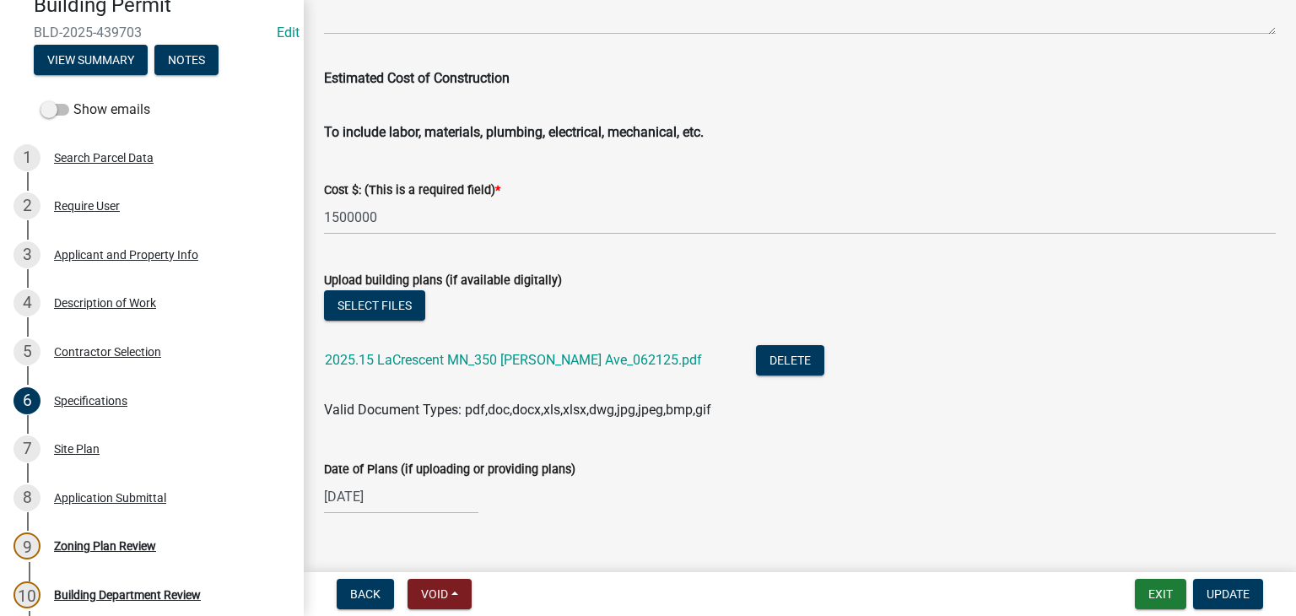
scroll to position [2953, 0]
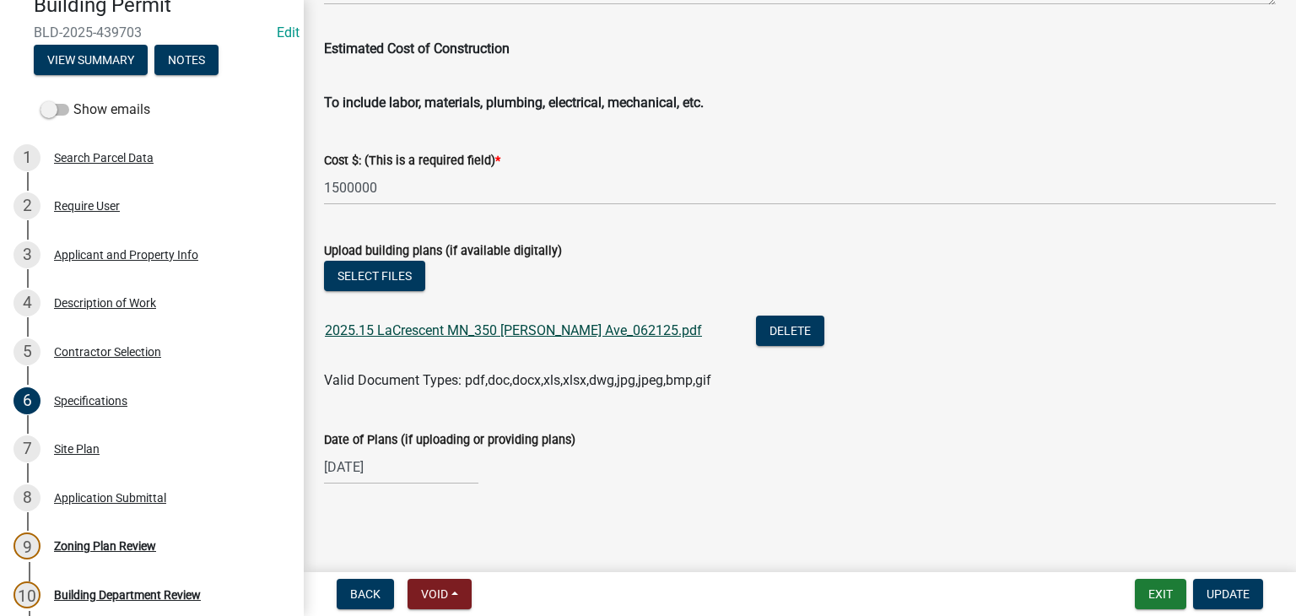
click at [543, 332] on link "2025.15 LaCrescent MN_350 Strupp Ave_062125.pdf" at bounding box center [513, 330] width 377 height 16
